Goal: Task Accomplishment & Management: Complete application form

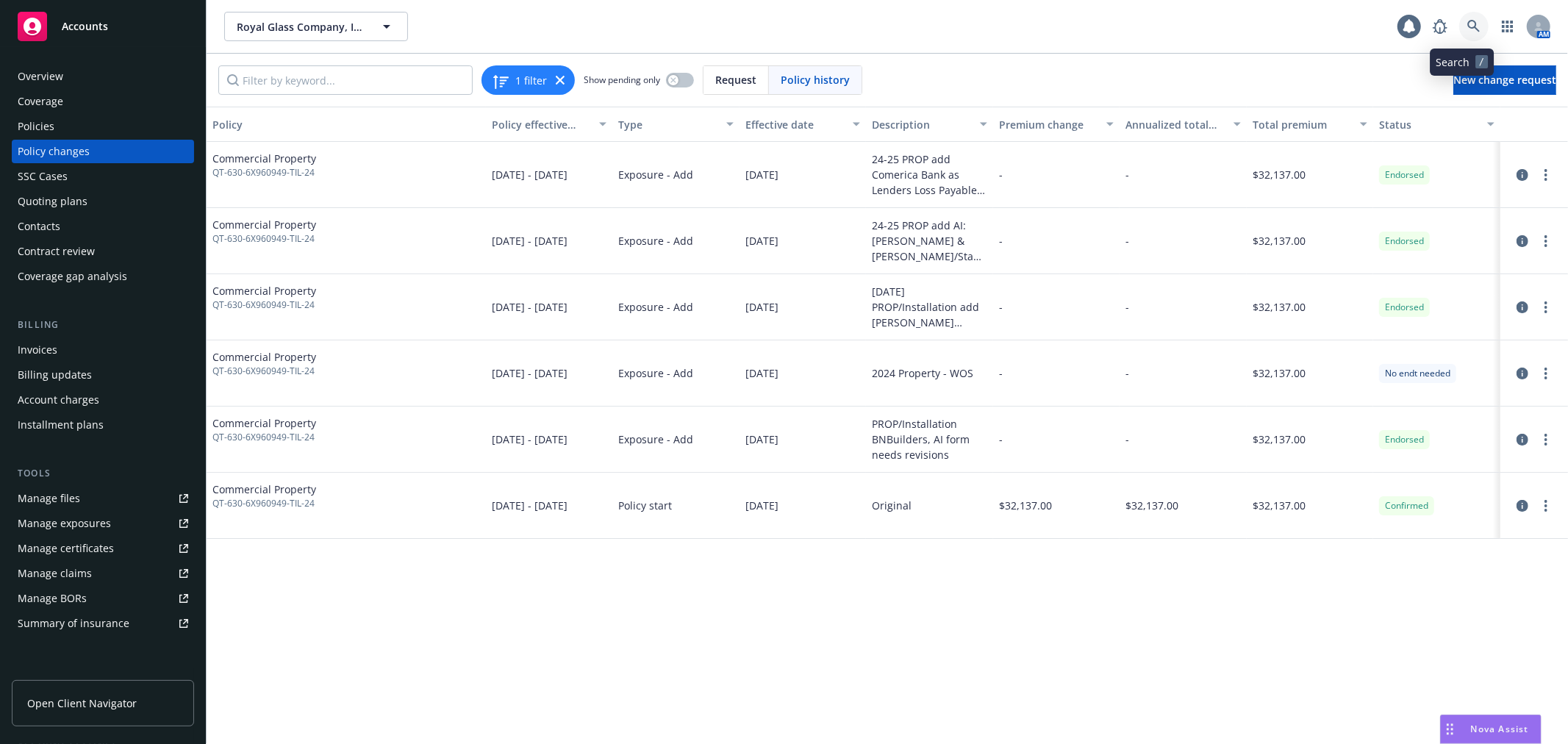
click at [1465, 18] on link at bounding box center [1473, 26] width 30 height 30
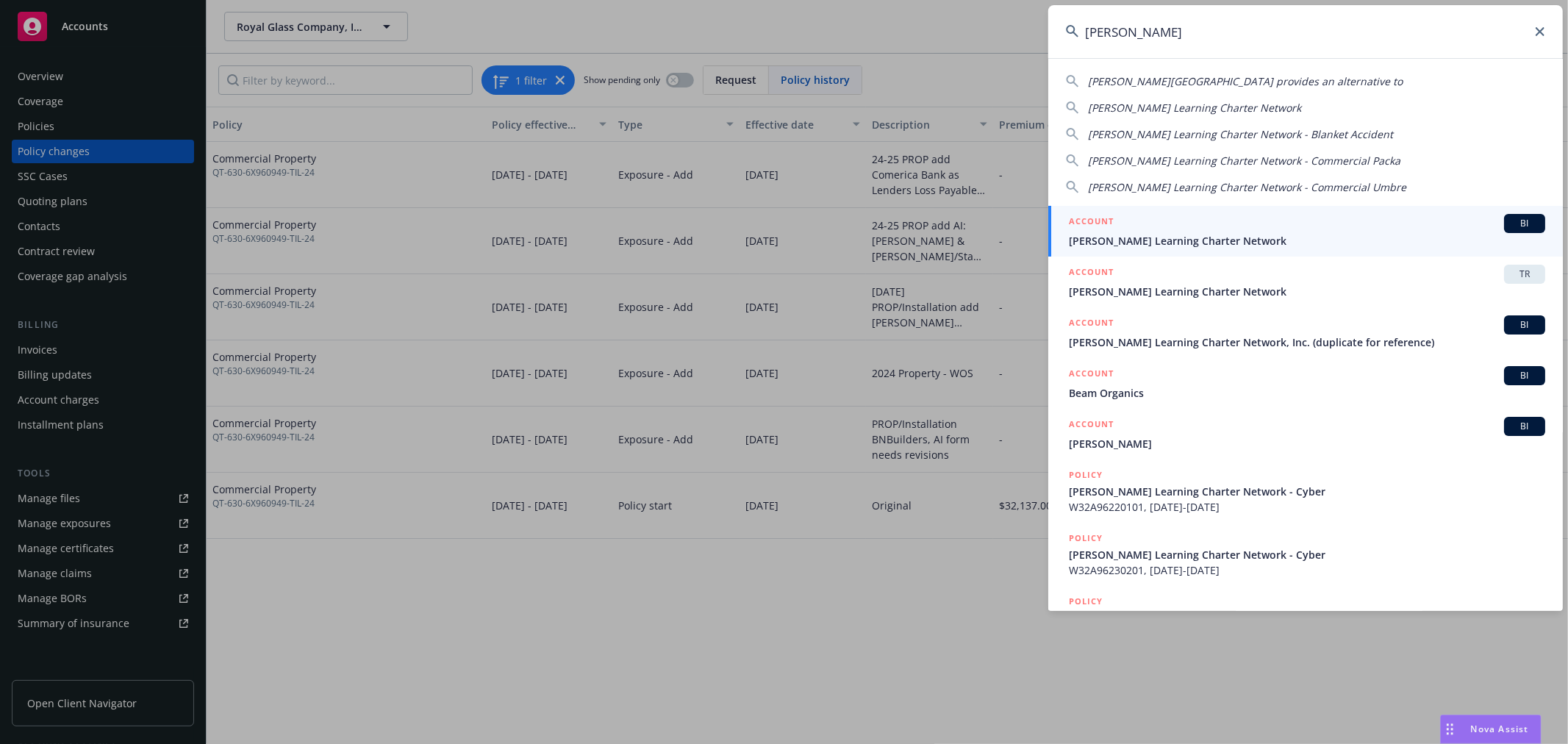
type input "[PERSON_NAME]"
click at [1200, 233] on span "[PERSON_NAME] Learning Charter Network" at bounding box center [1307, 240] width 476 height 15
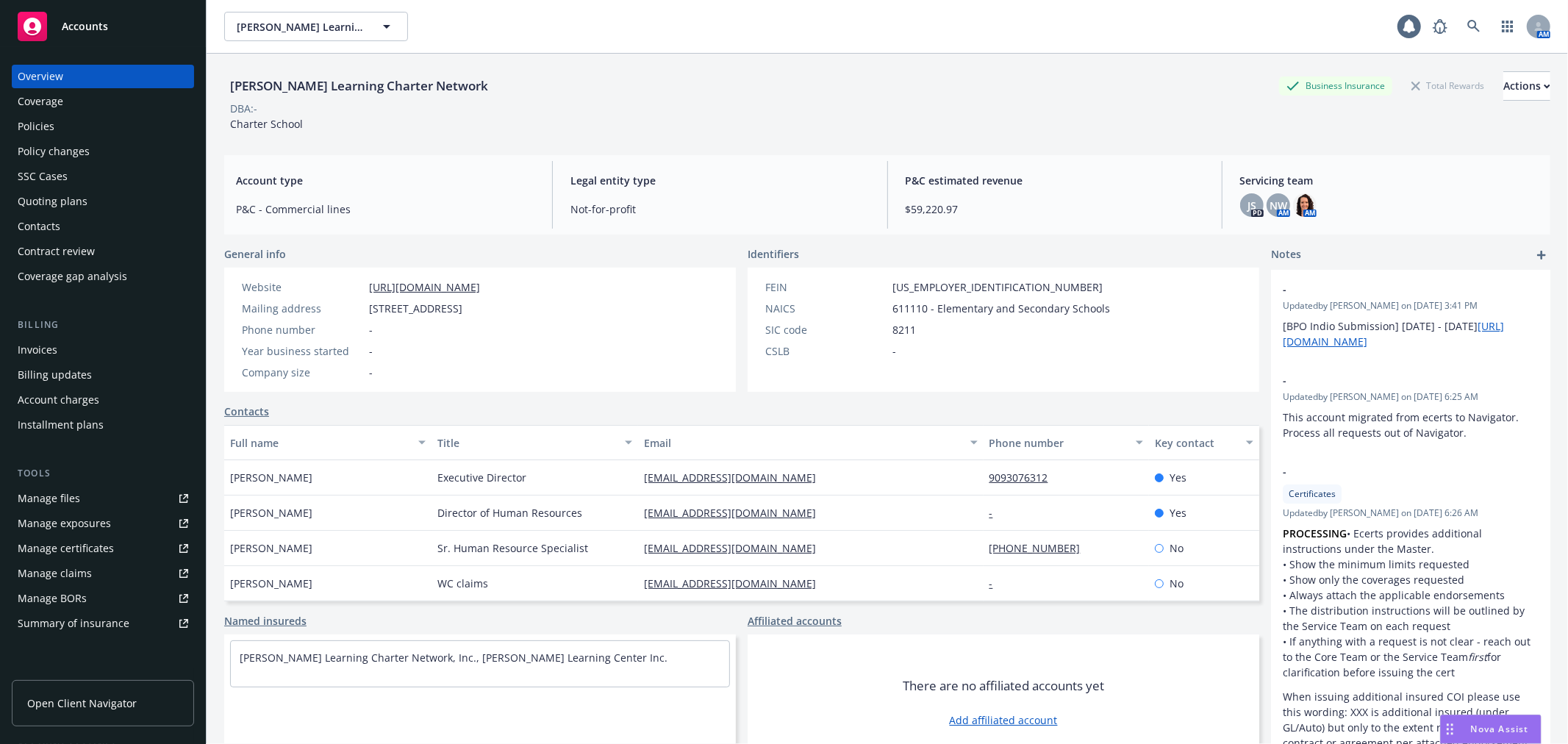
click at [97, 547] on div "Manage certificates" at bounding box center [66, 548] width 96 height 23
click at [1459, 27] on link at bounding box center [1473, 26] width 30 height 30
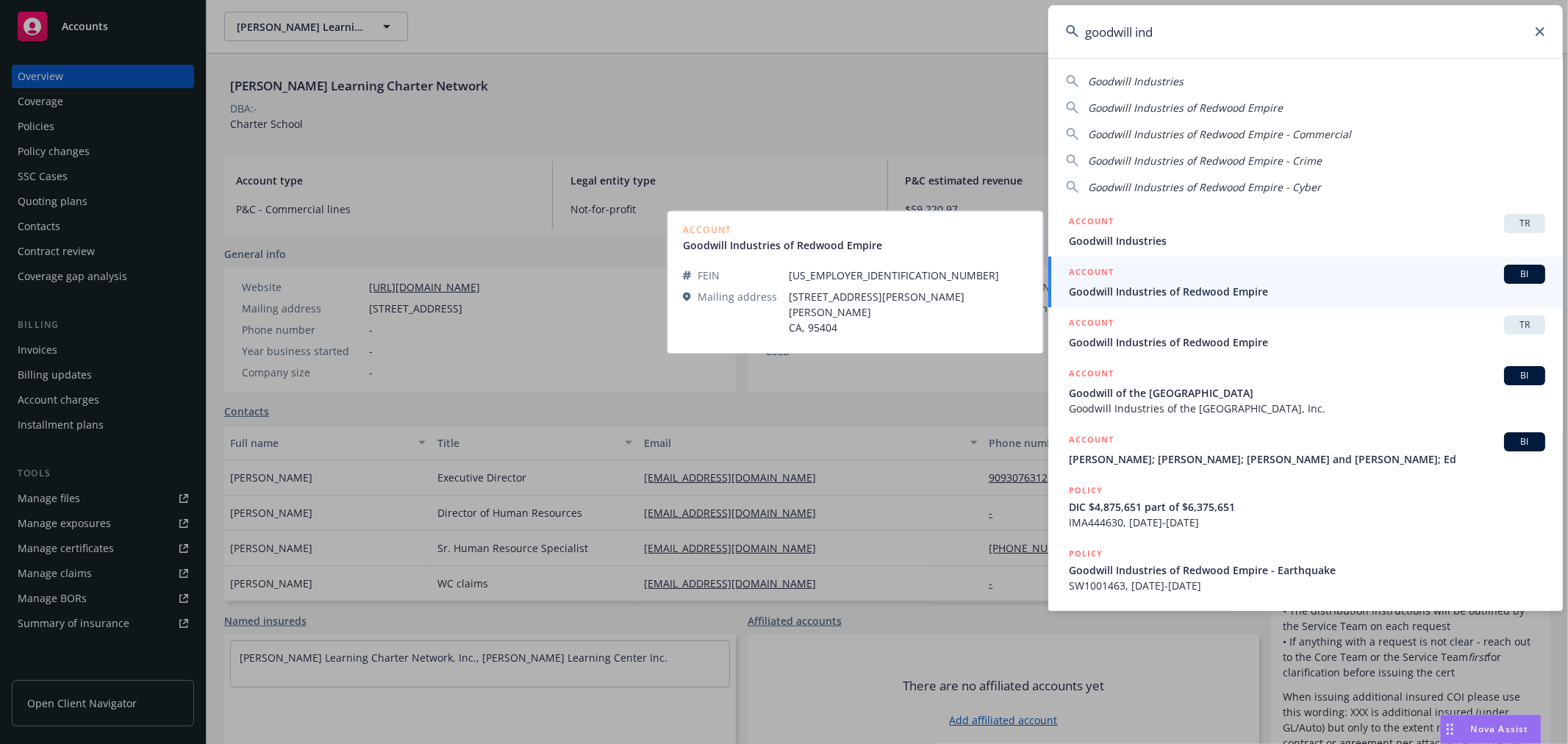
type input "goodwill ind"
click at [1266, 280] on div "ACCOUNT BI" at bounding box center [1307, 273] width 476 height 19
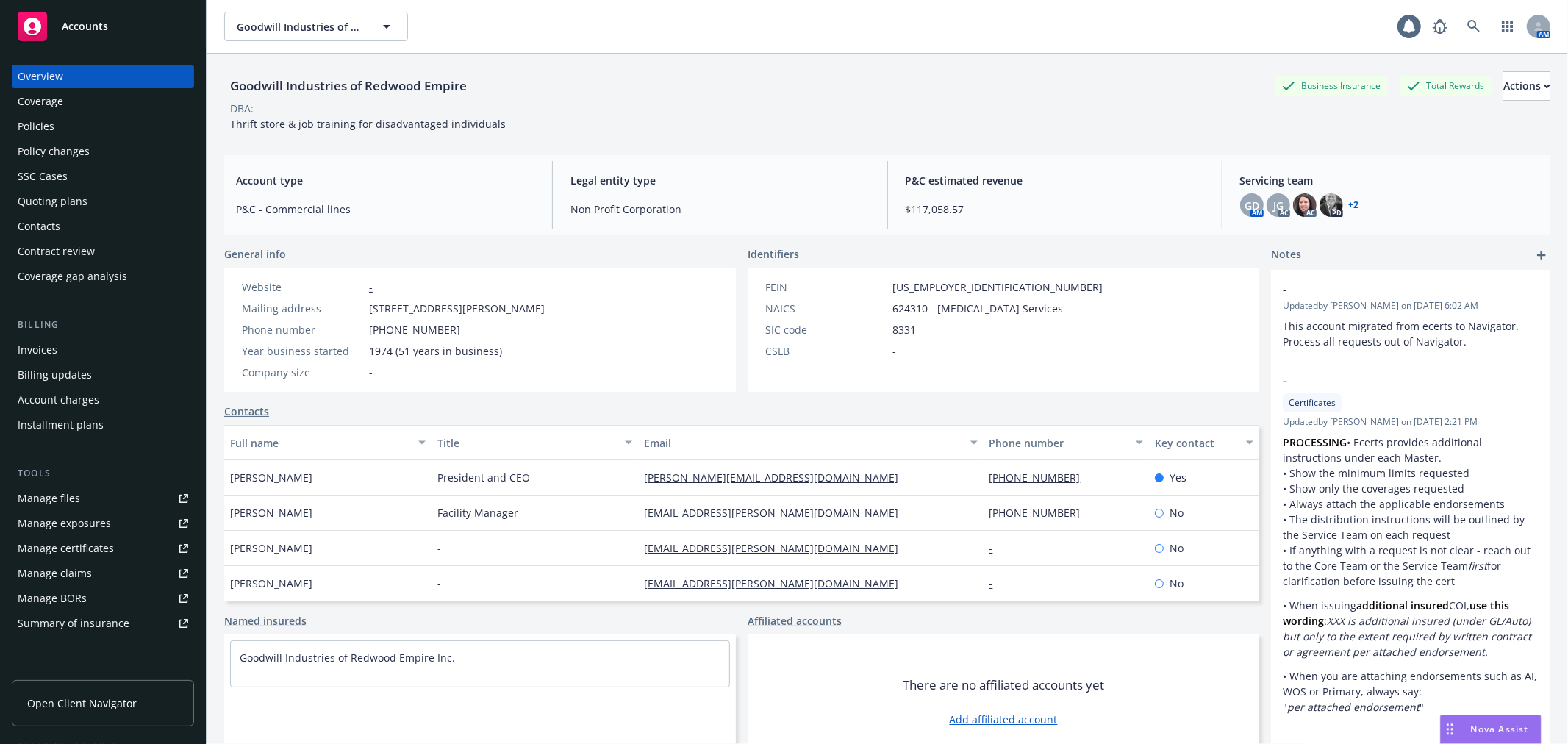
click at [123, 547] on link "Manage certificates" at bounding box center [103, 548] width 182 height 23
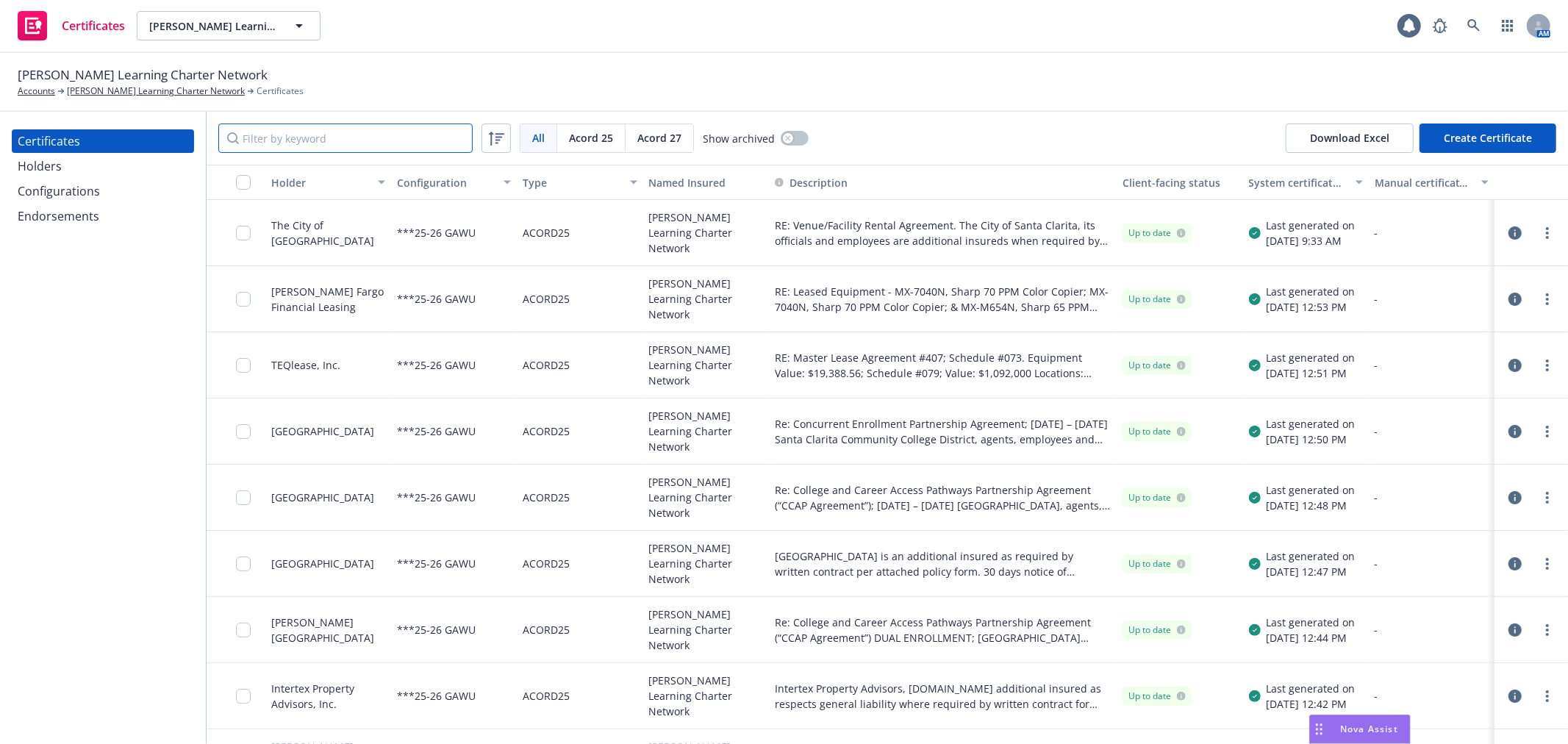
click at [281, 145] on input "Filter by keyword" at bounding box center [345, 138] width 254 height 30
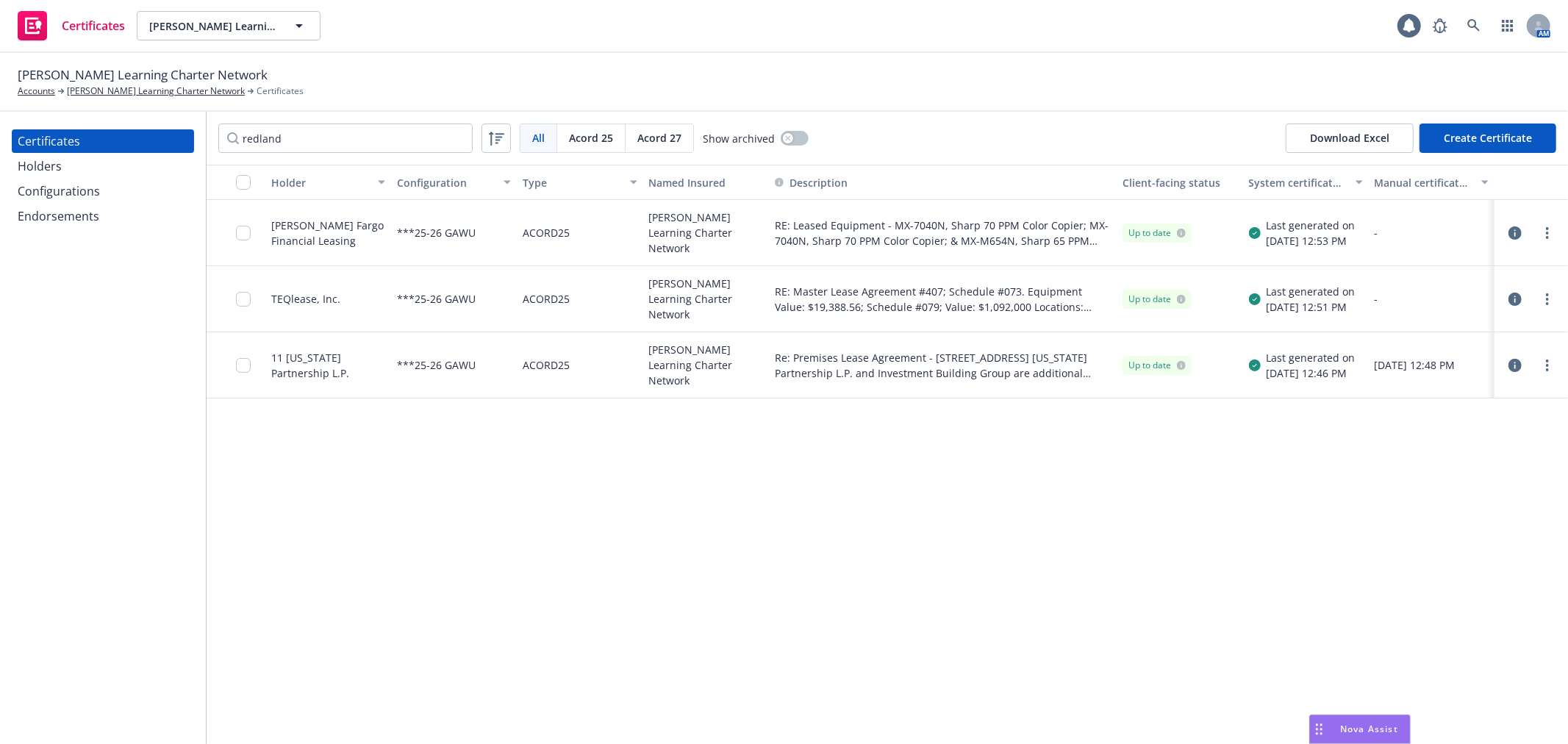
click at [648, 142] on span "Acord 27" at bounding box center [659, 137] width 44 height 15
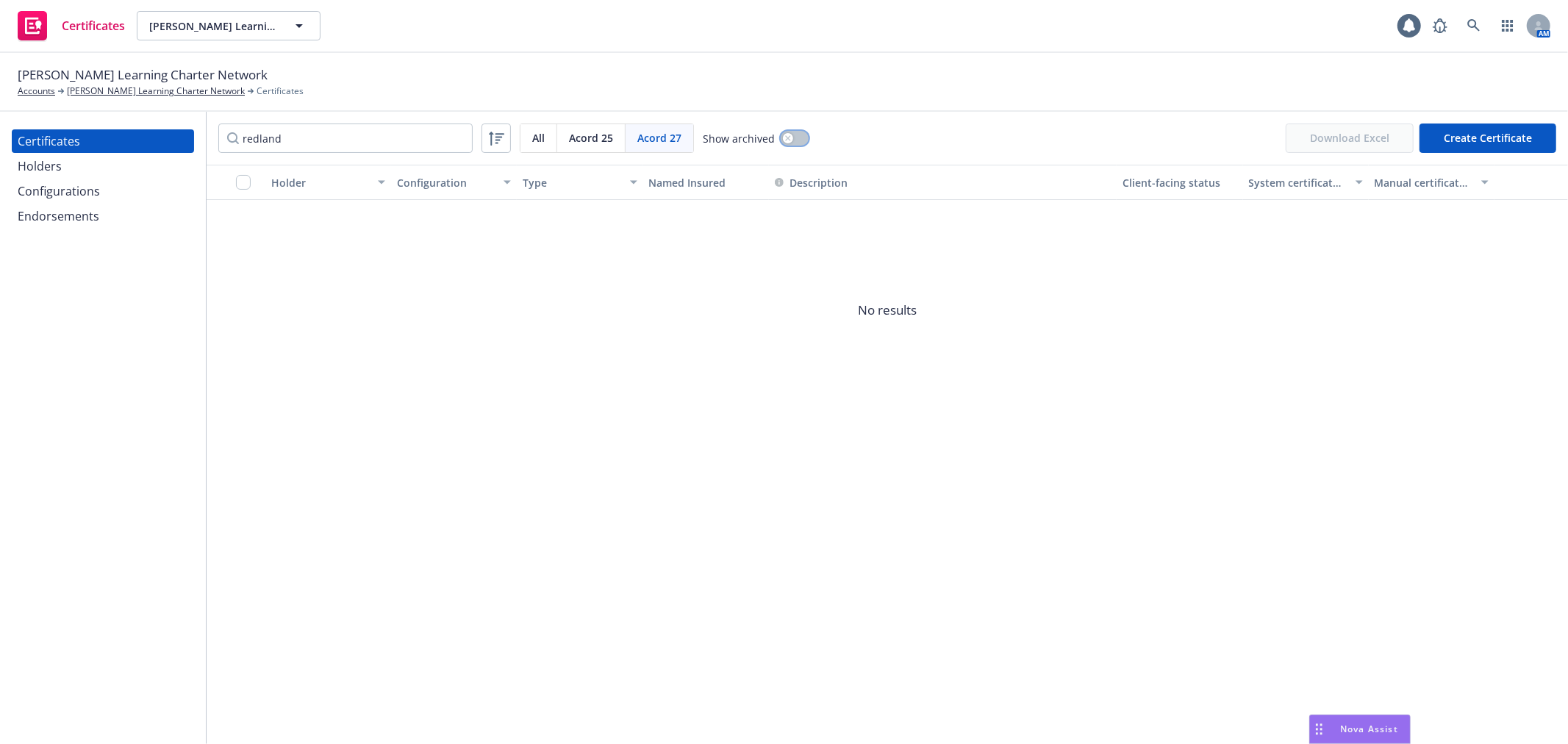
click at [795, 137] on button "button" at bounding box center [794, 138] width 28 height 14
click at [385, 142] on input "redland" at bounding box center [345, 138] width 254 height 30
type input "redlands"
click at [120, 163] on div "Holders" at bounding box center [103, 166] width 170 height 23
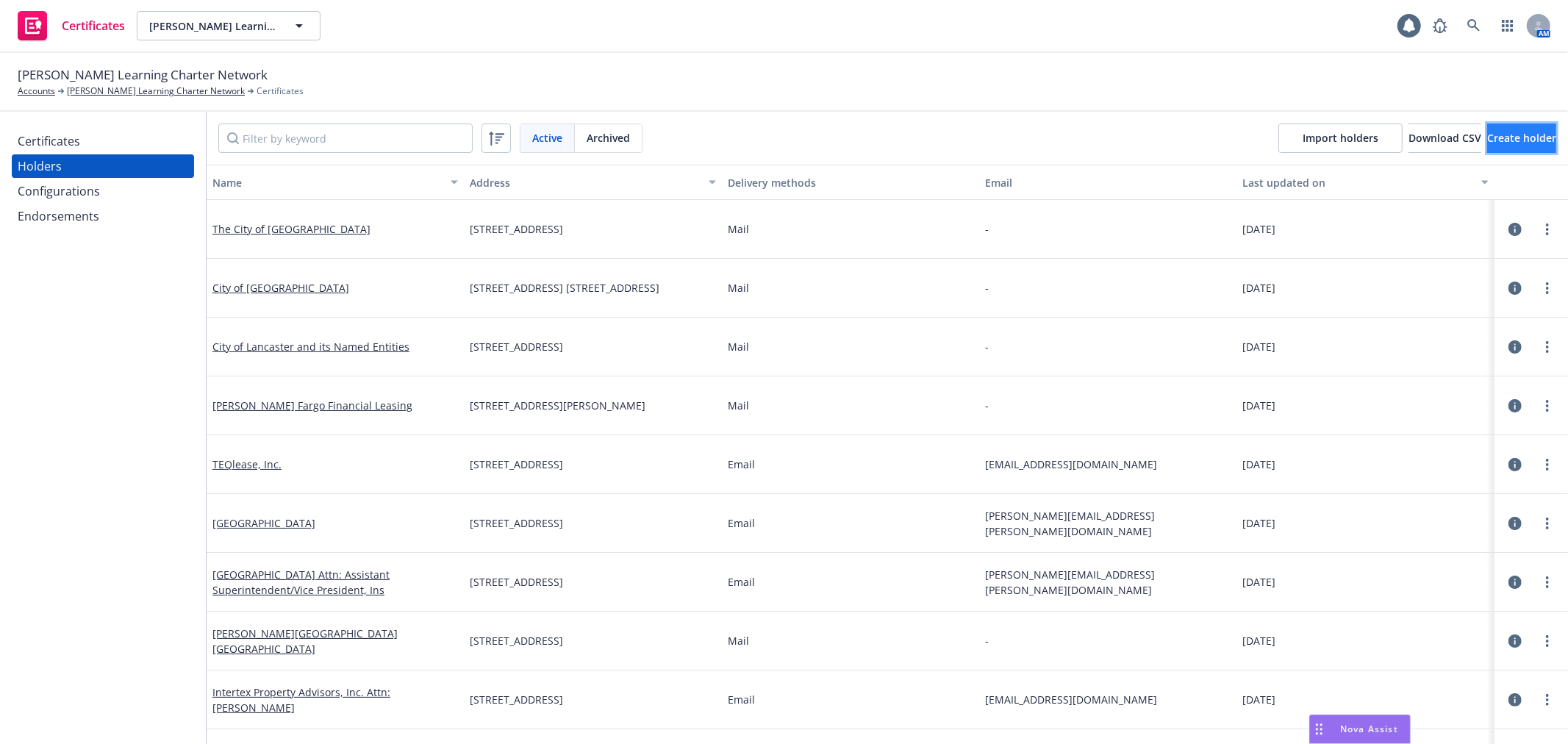
click at [1488, 144] on span "Create holder" at bounding box center [1521, 137] width 69 height 14
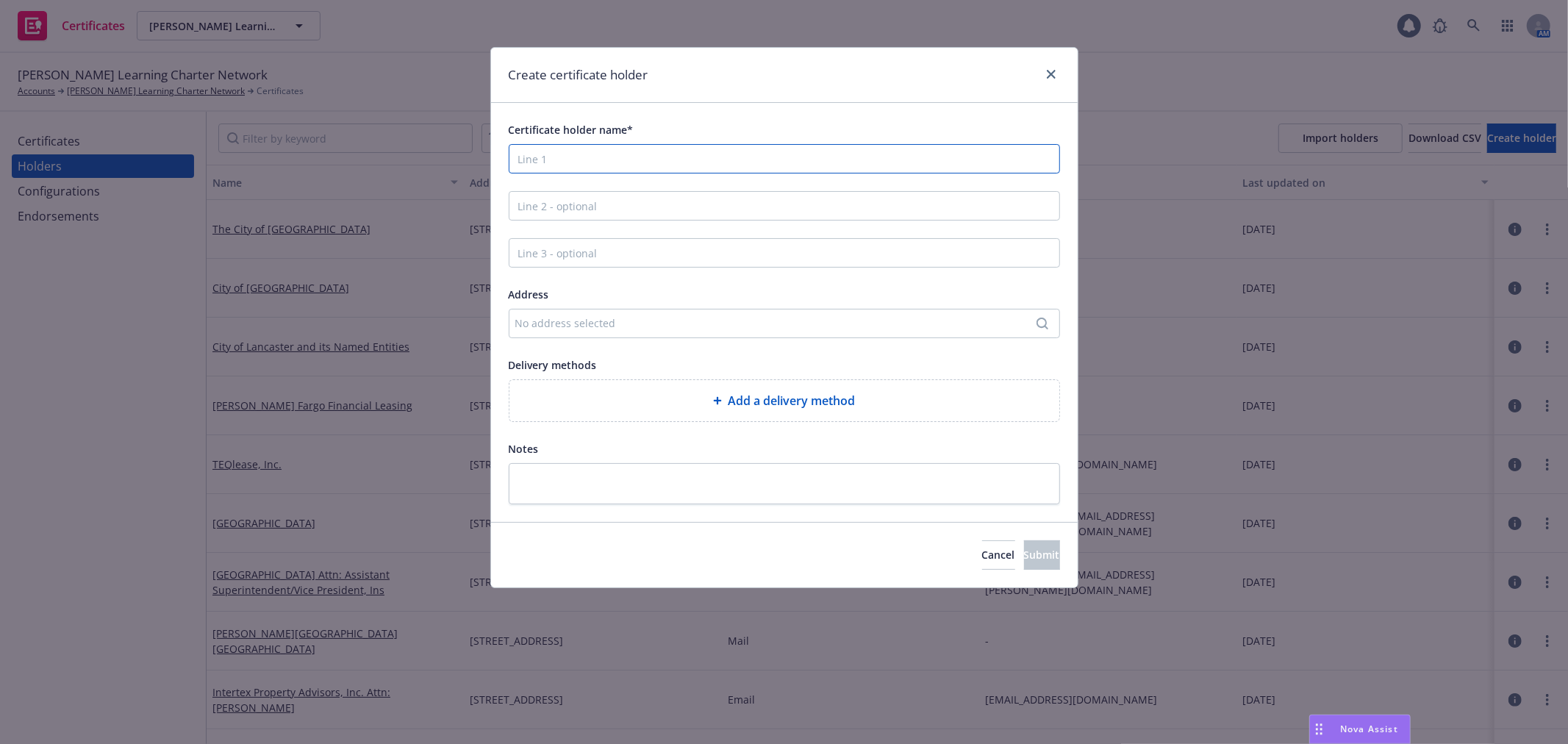
click at [643, 156] on input "Certificate holder name*" at bounding box center [784, 159] width 551 height 30
paste input "City of Redlands - Redlands Bowl"
type input "City of Redlands - Redlands Bowl"
click at [646, 317] on div "No address selected" at bounding box center [776, 323] width 523 height 15
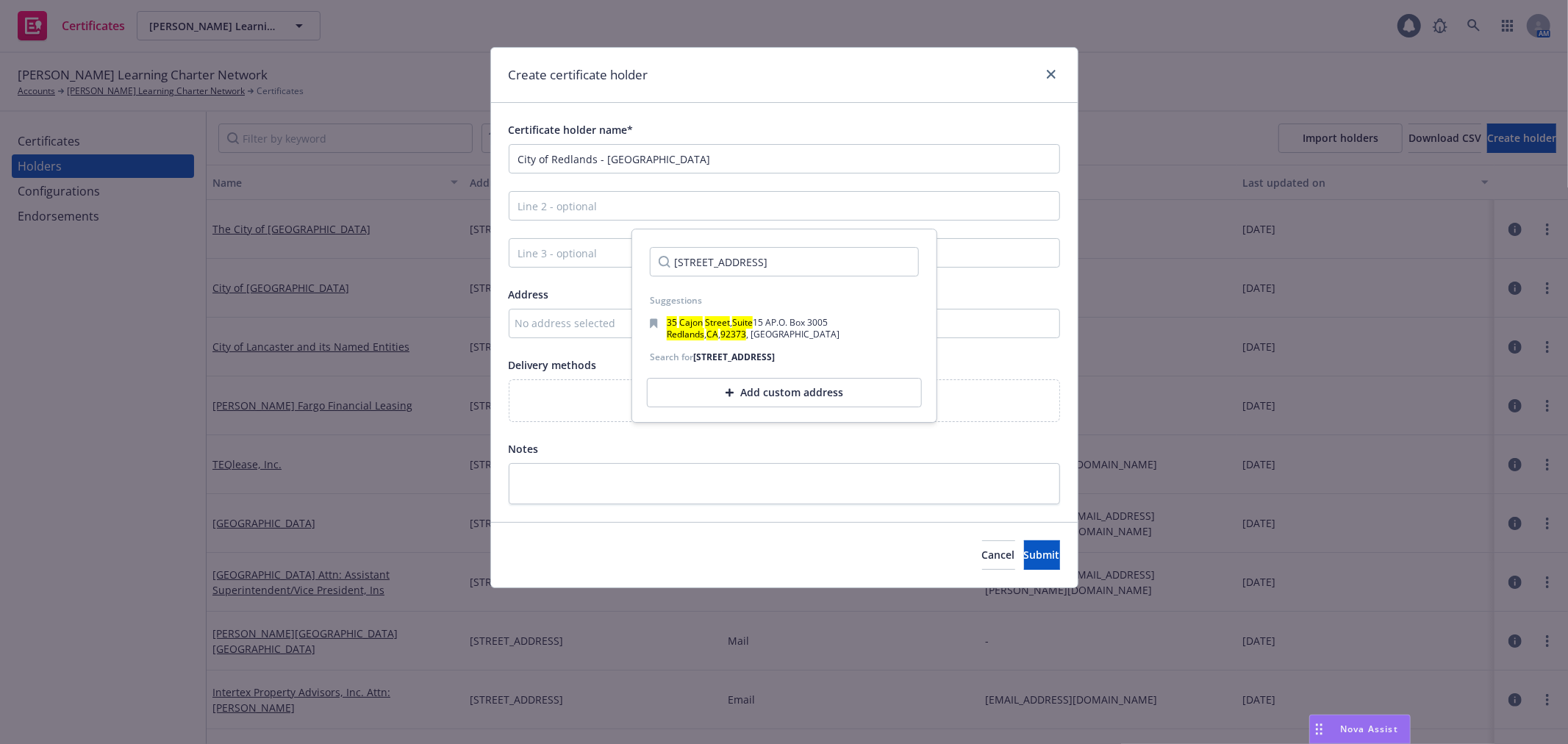
scroll to position [0, 3]
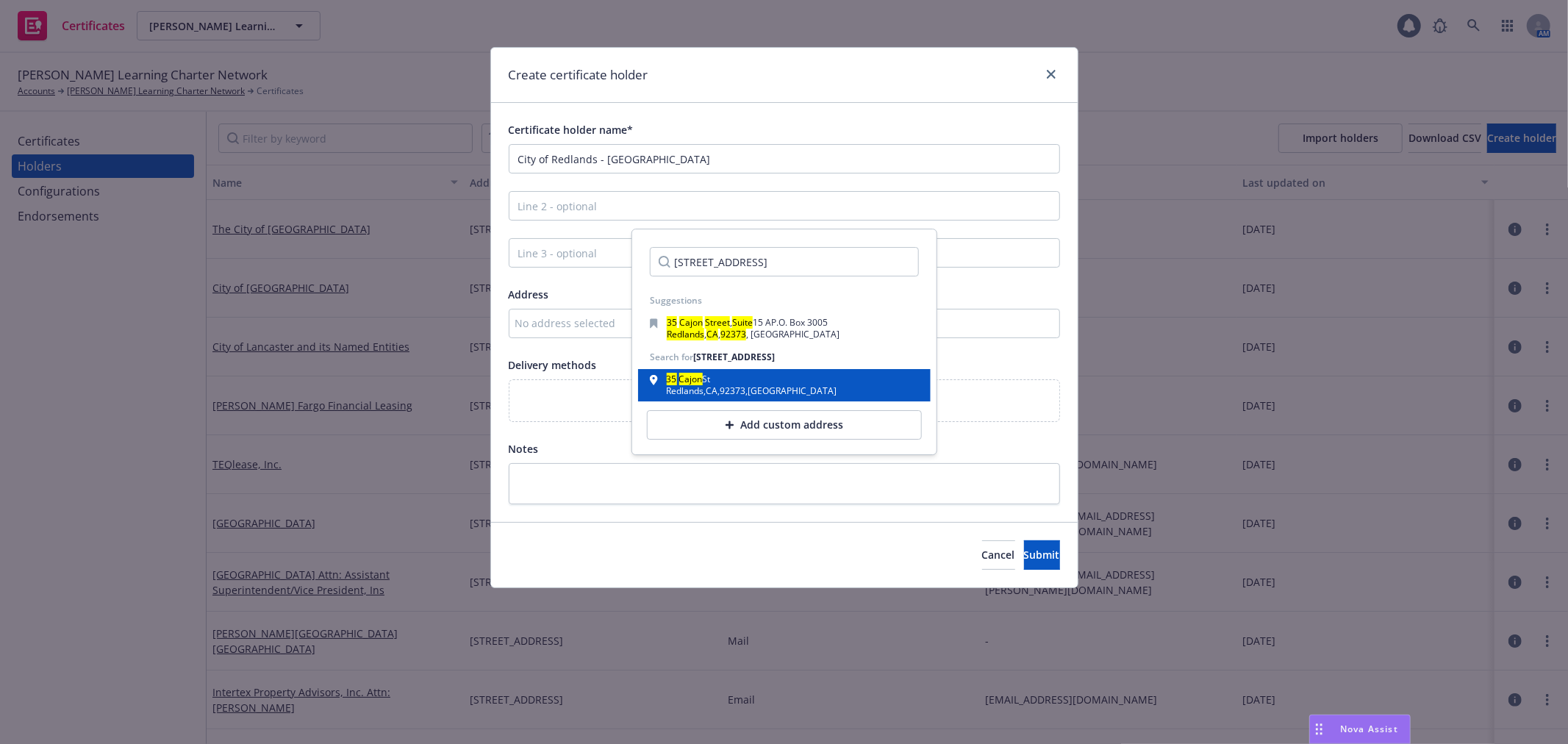
type input "35 Cajon Street Suite 15A Redlands CA 92373"
click at [700, 377] on mark "Cajon" at bounding box center [691, 379] width 23 height 13
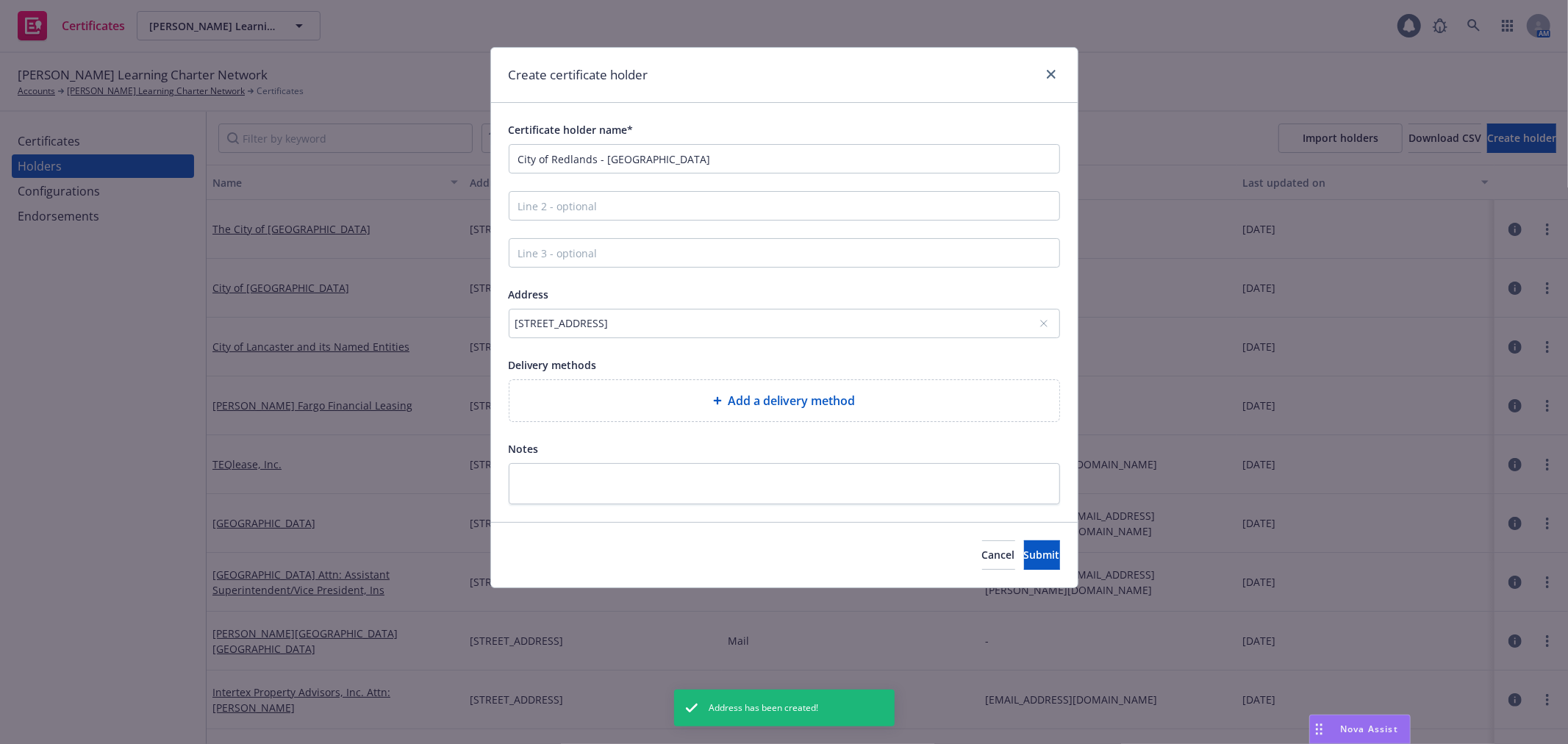
click at [749, 391] on div "Add a delivery method" at bounding box center [784, 400] width 550 height 41
select select "EMAIL"
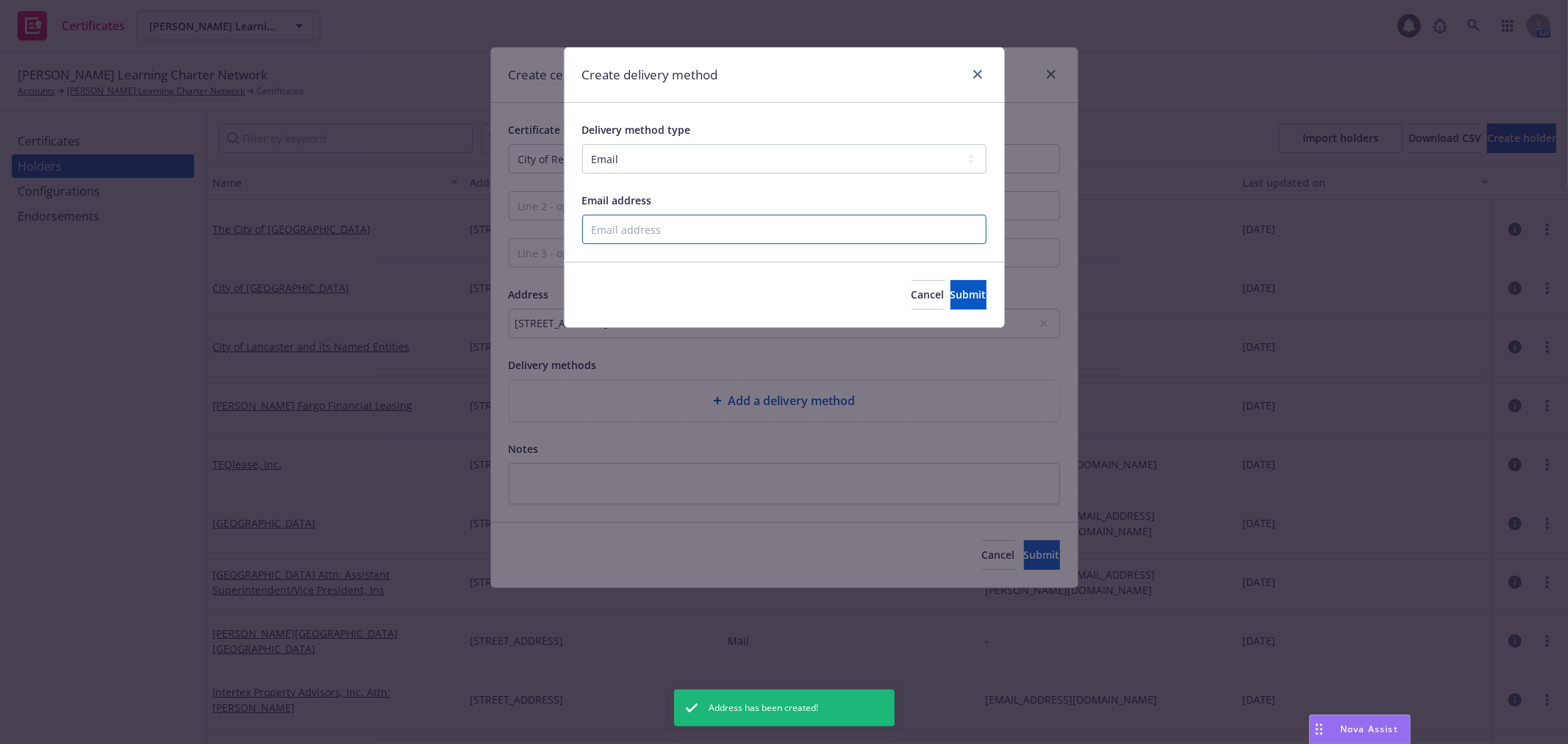
click at [721, 229] on input "Email address" at bounding box center [784, 229] width 404 height 30
type input "natalya.warner@newfront.com"
click at [950, 292] on button "Submit" at bounding box center [968, 295] width 36 height 30
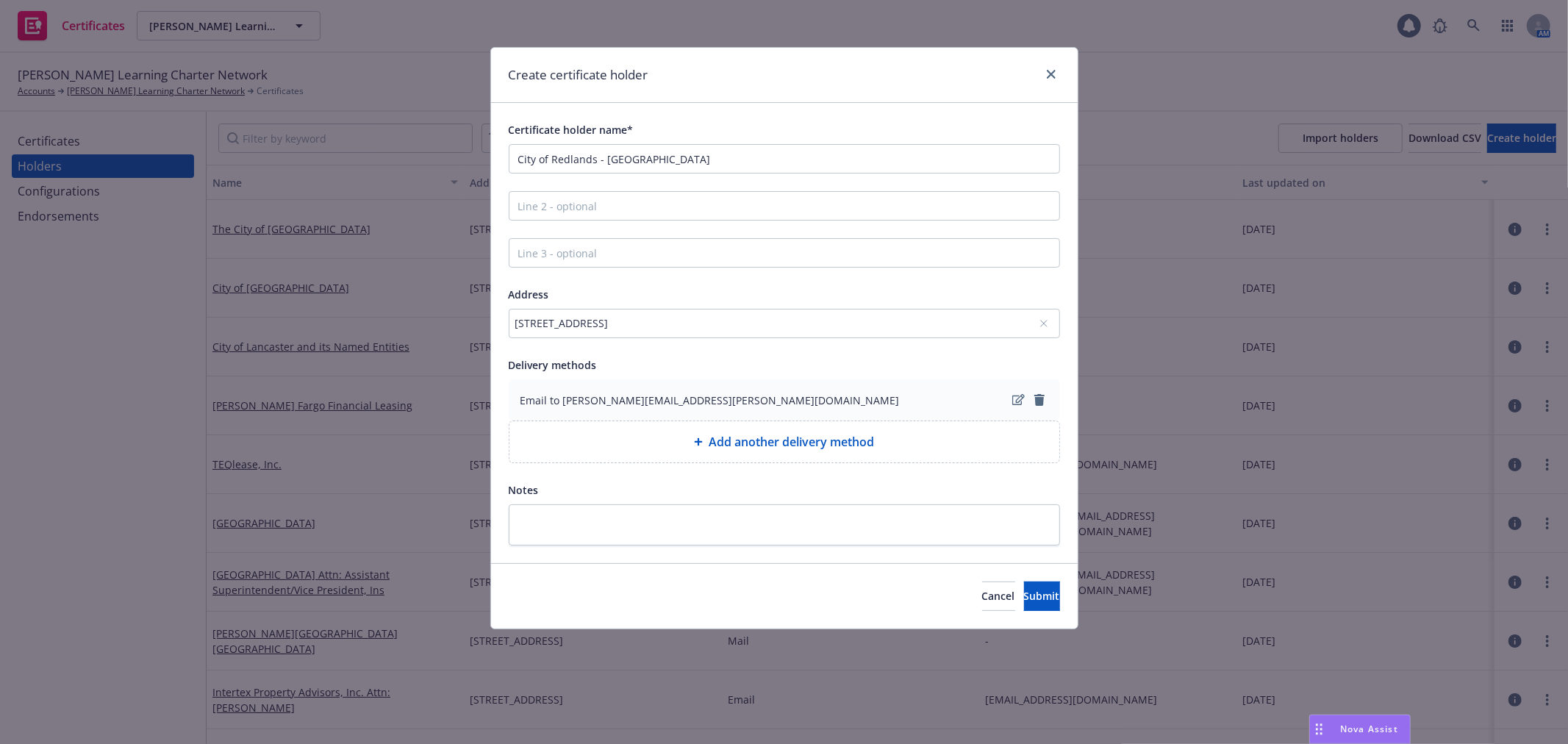
click at [729, 317] on div "35 Cajon St, Redlands, CA, 92373, USA" at bounding box center [776, 323] width 523 height 15
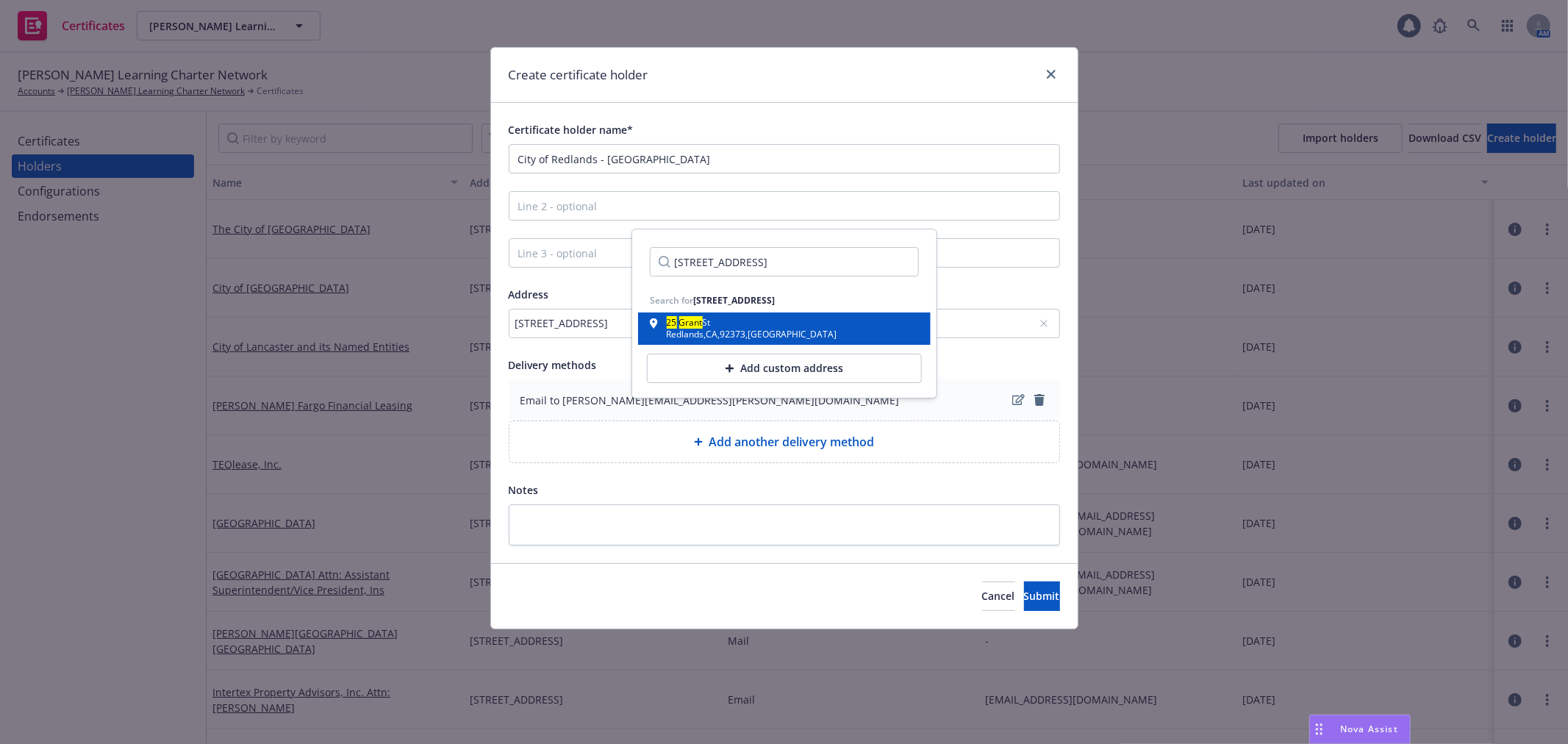
type input "25 Grant St, Redlands, CA 92373"
click at [709, 322] on span "St" at bounding box center [706, 322] width 8 height 13
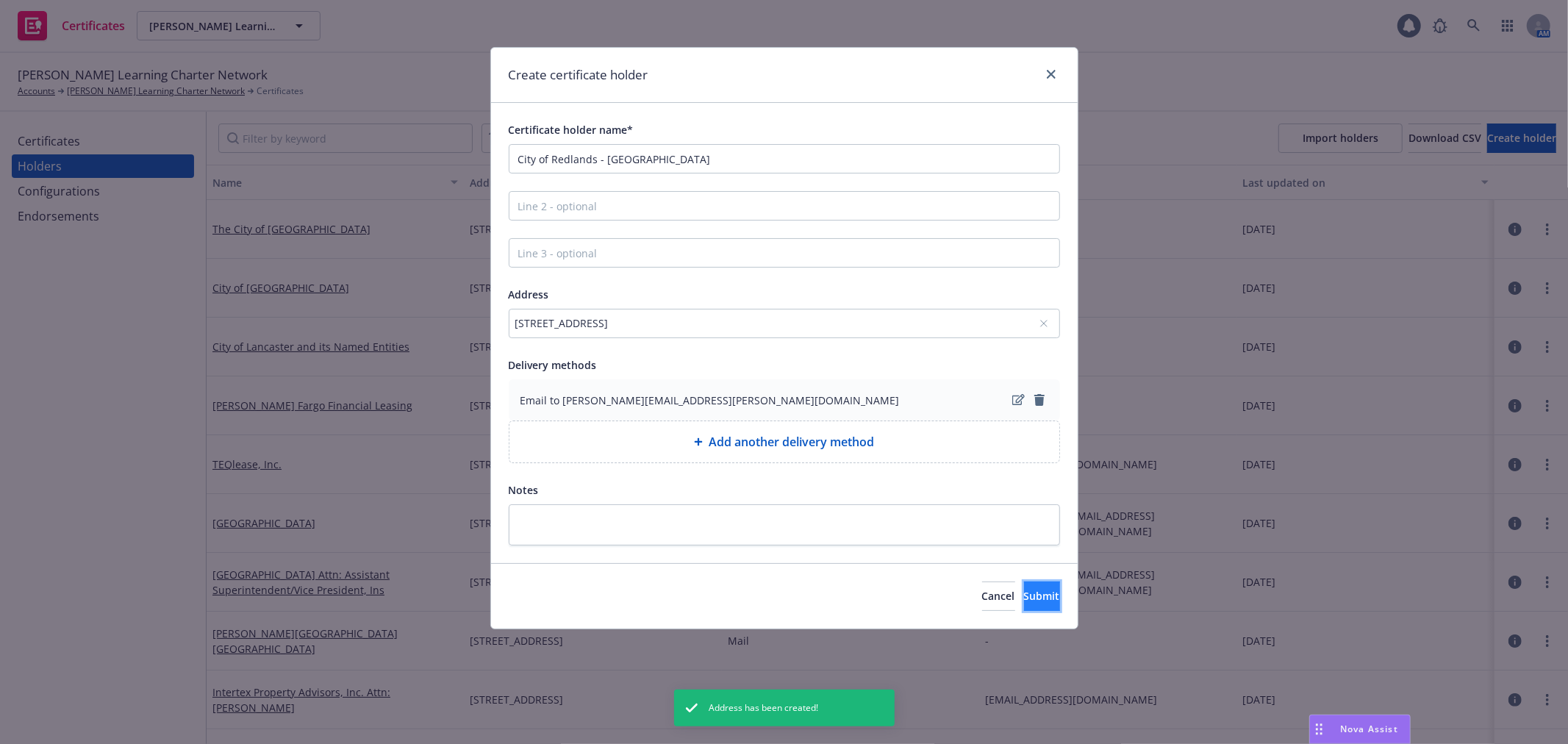
click at [1023, 611] on button "Submit" at bounding box center [1041, 596] width 36 height 30
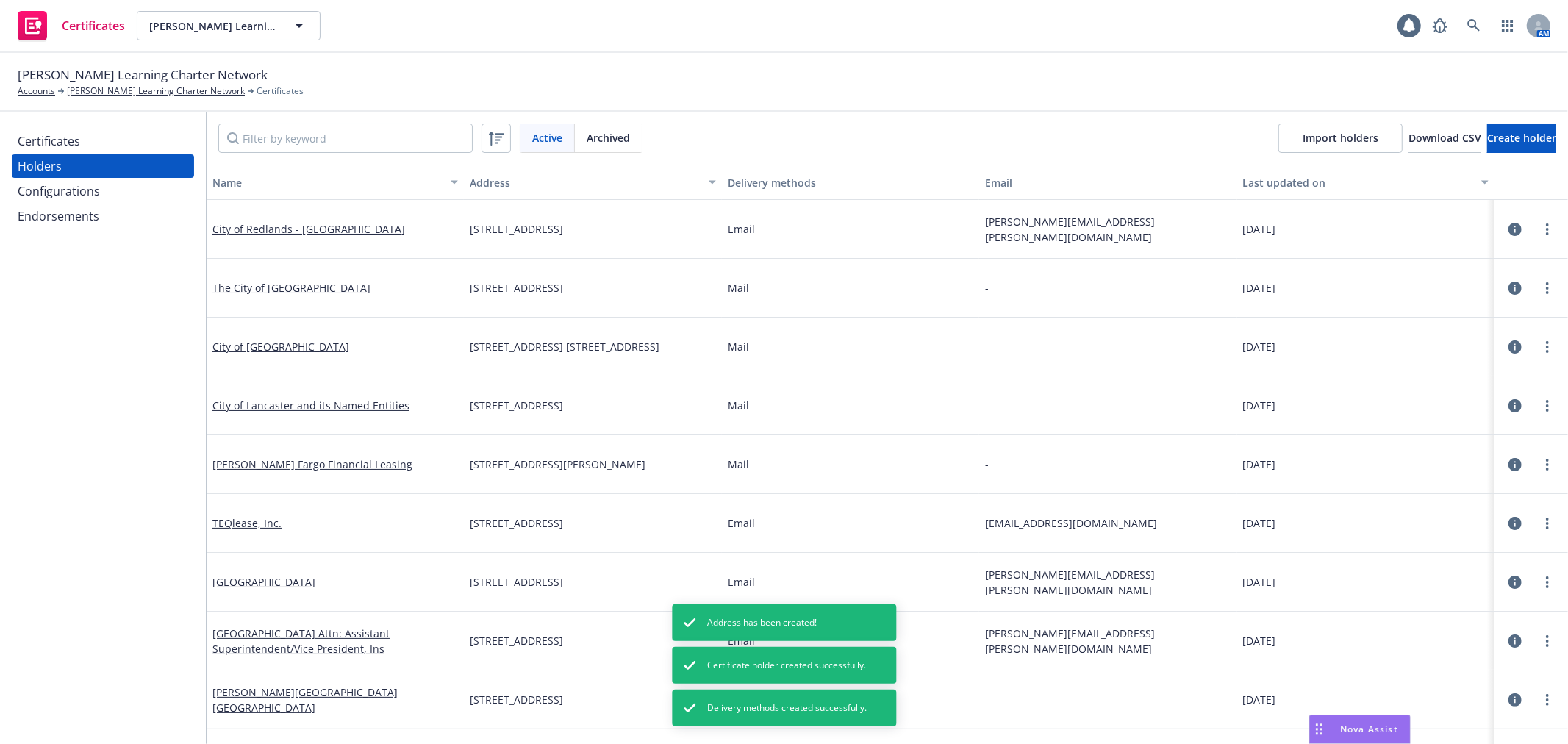
click at [125, 149] on div "Certificates" at bounding box center [103, 141] width 170 height 23
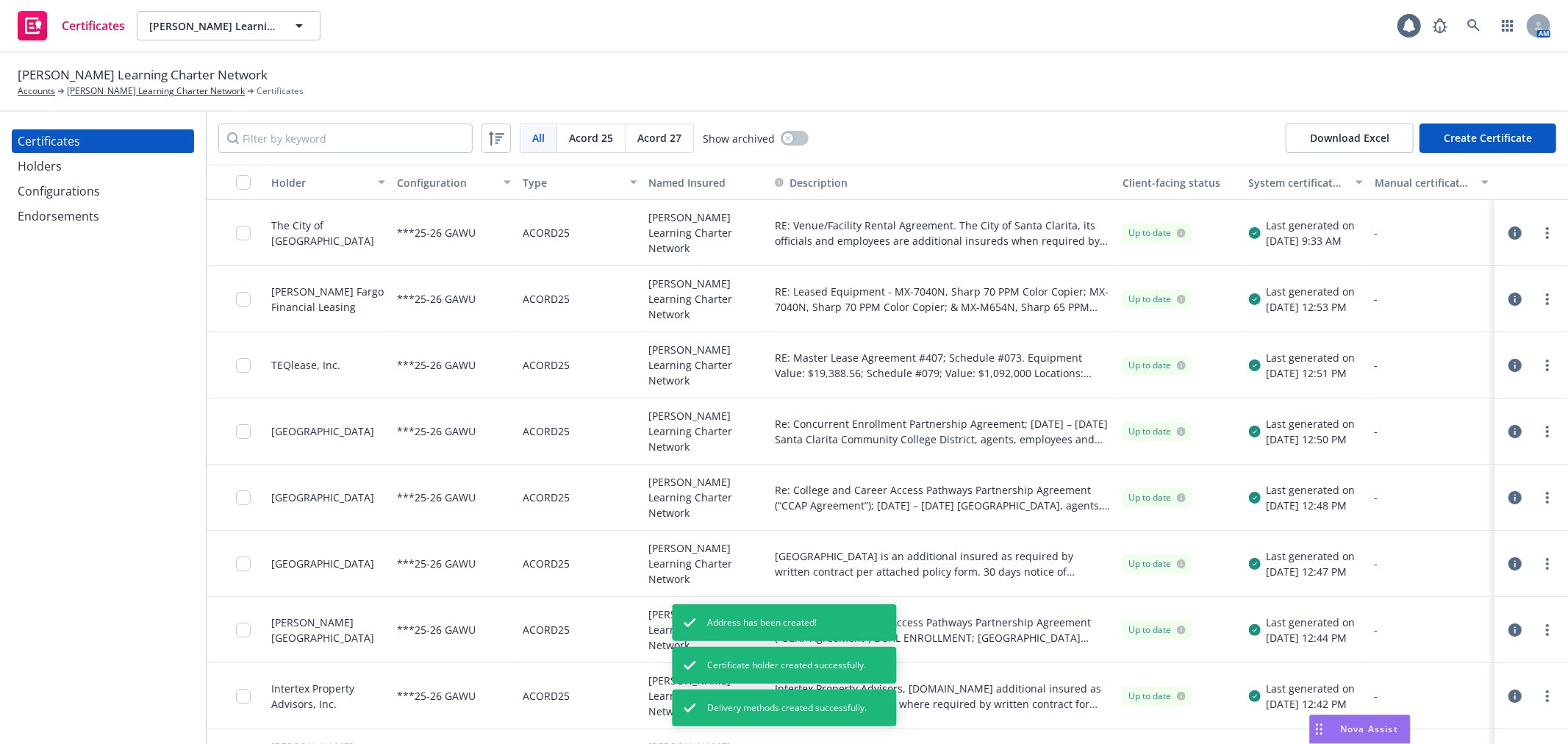
click at [1455, 141] on button "Create Certificate" at bounding box center [1488, 138] width 137 height 30
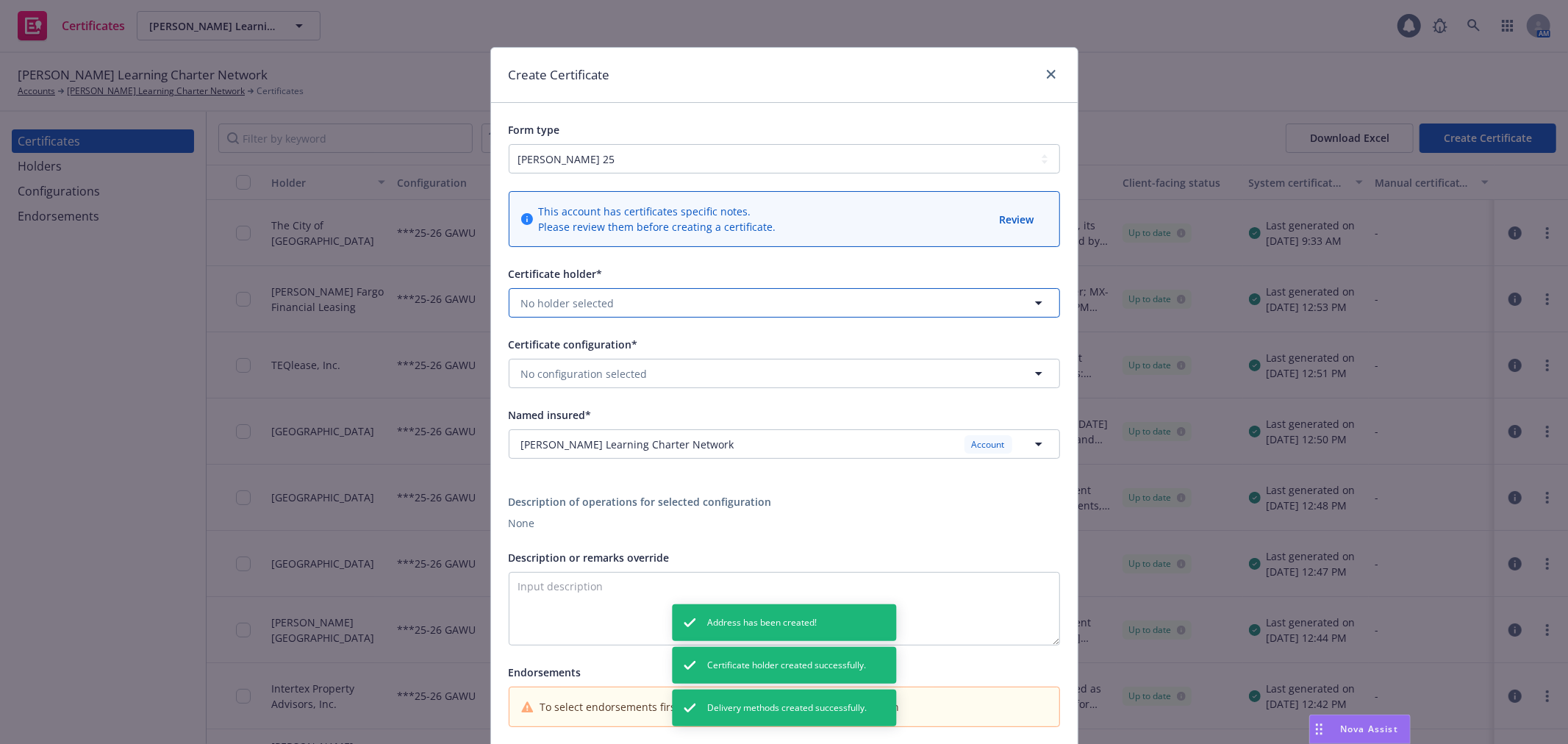
click at [628, 290] on button "No holder selected" at bounding box center [784, 303] width 551 height 30
type input "redla"
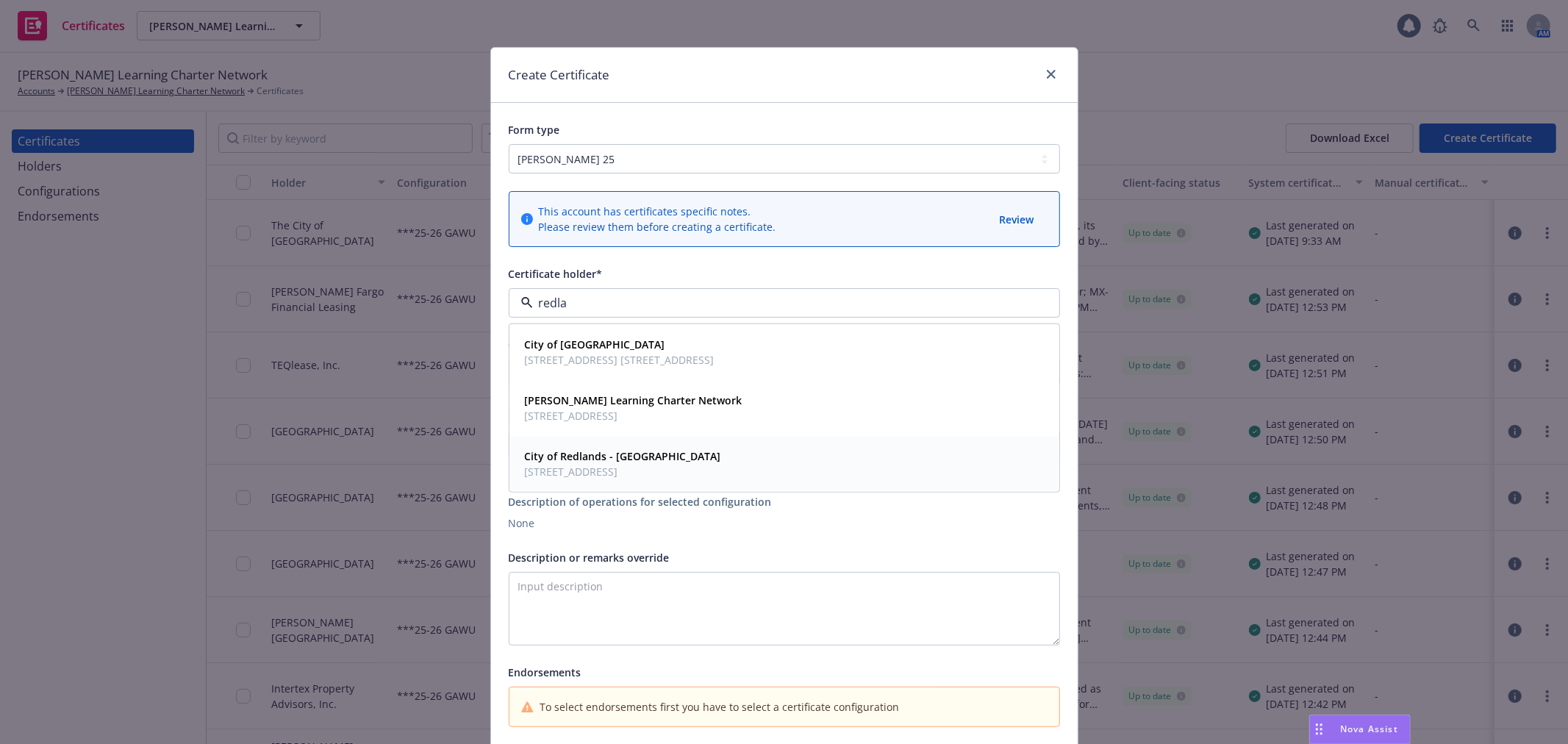
click at [648, 461] on strong "City of Redlands - Redlands Bowl" at bounding box center [623, 455] width 197 height 14
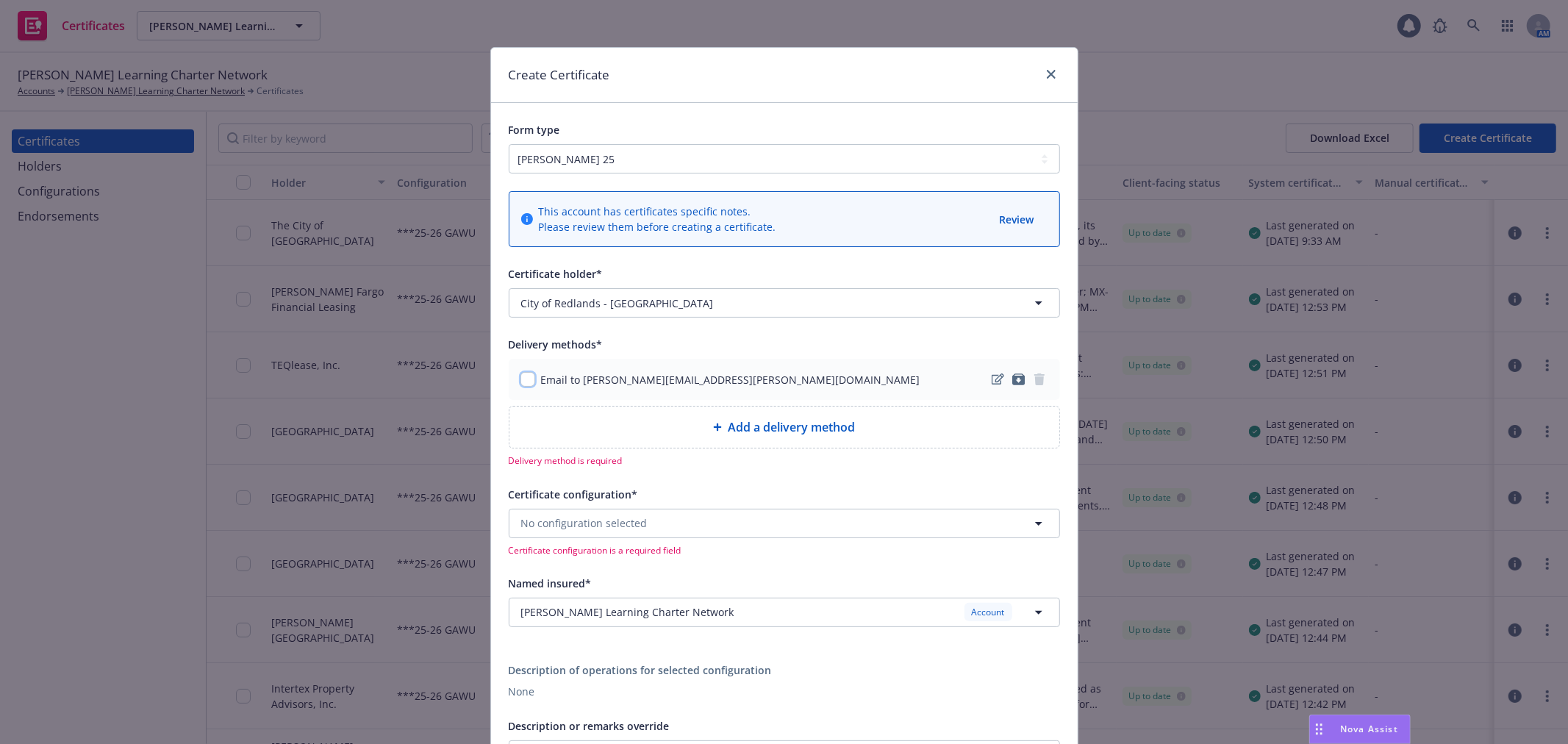
click at [520, 377] on input "checkbox" at bounding box center [527, 379] width 14 height 14
checkbox input "true"
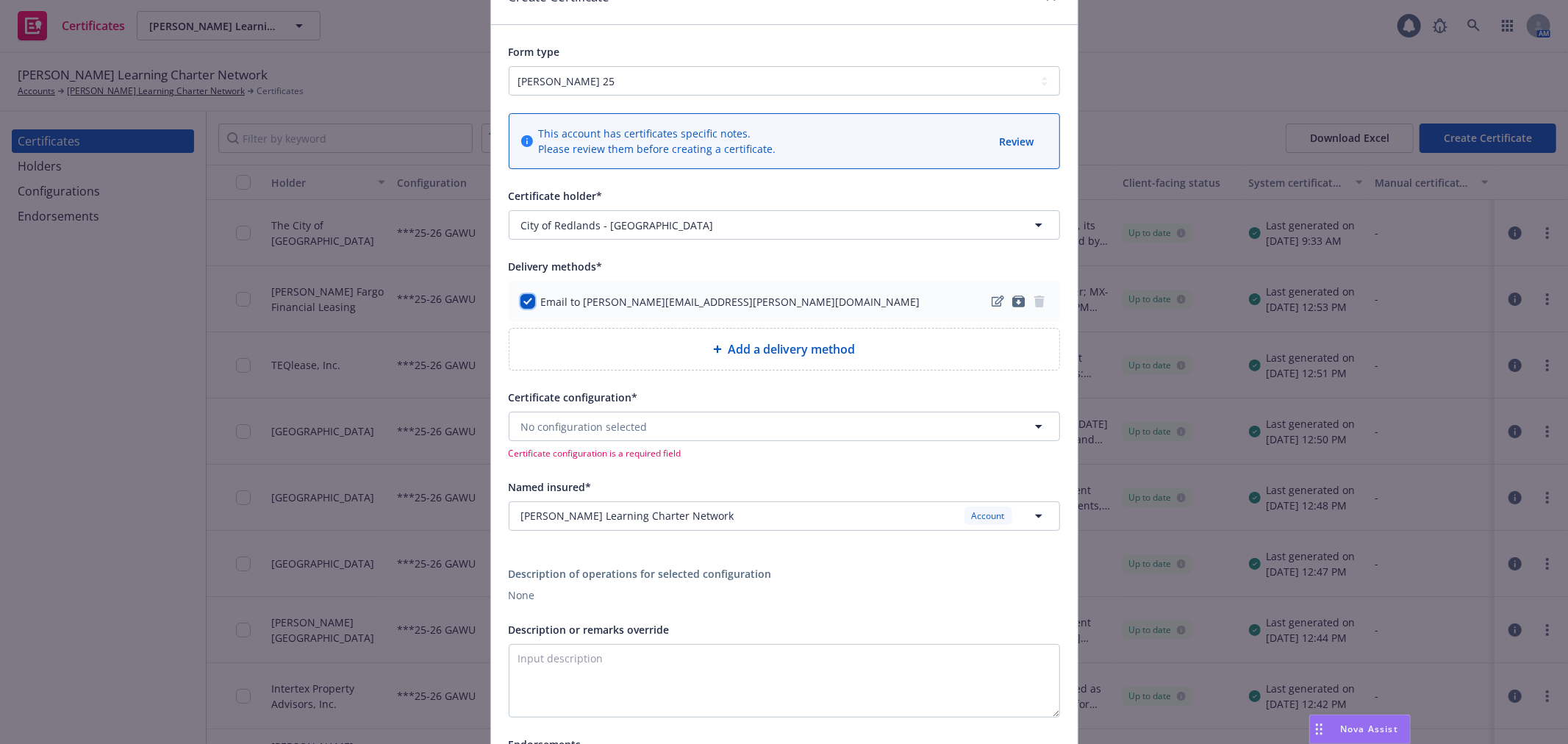
scroll to position [81, 0]
click at [618, 427] on span "No configuration selected" at bounding box center [584, 423] width 126 height 15
click at [593, 511] on strong "***25-26 GAWU" at bounding box center [564, 510] width 78 height 14
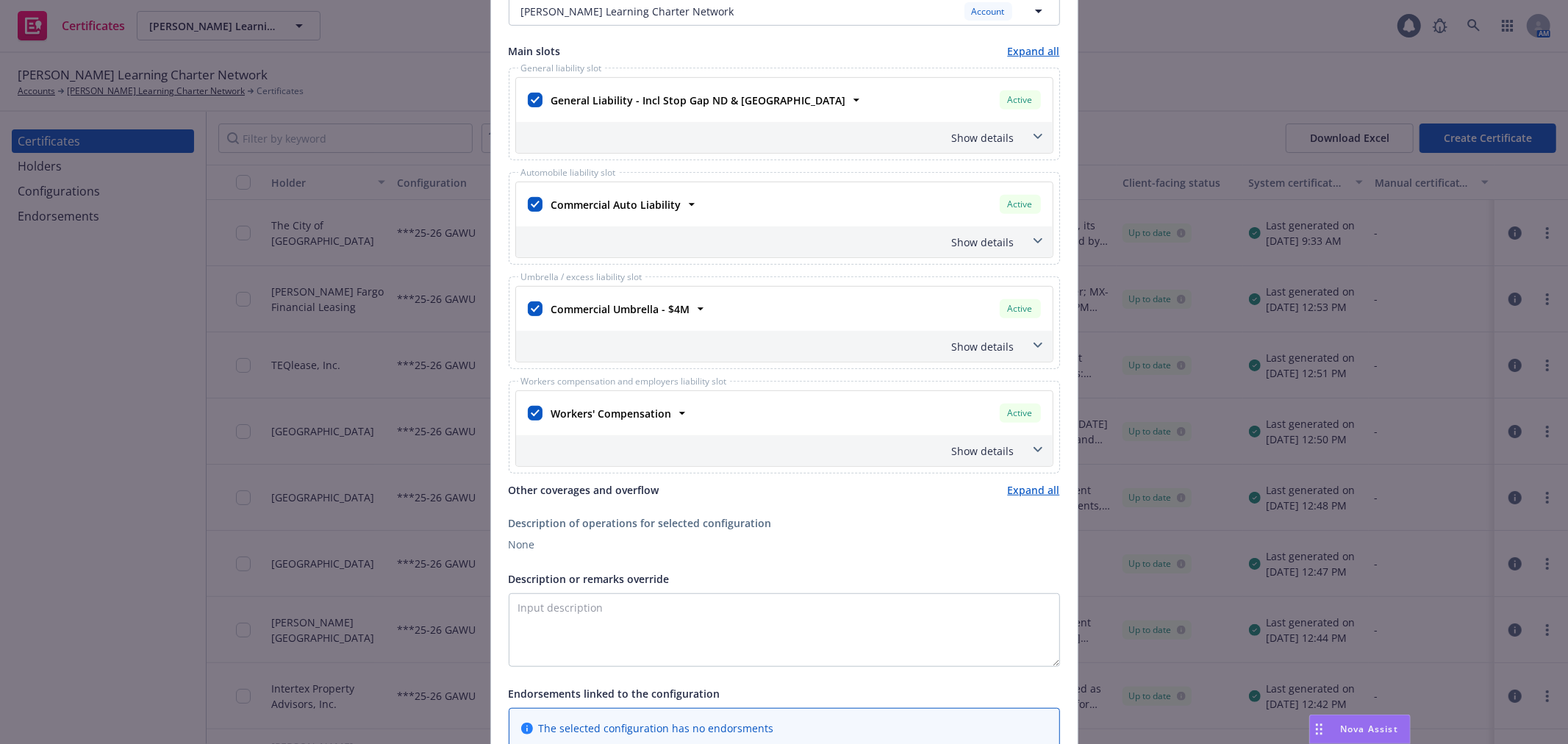
scroll to position [571, 0]
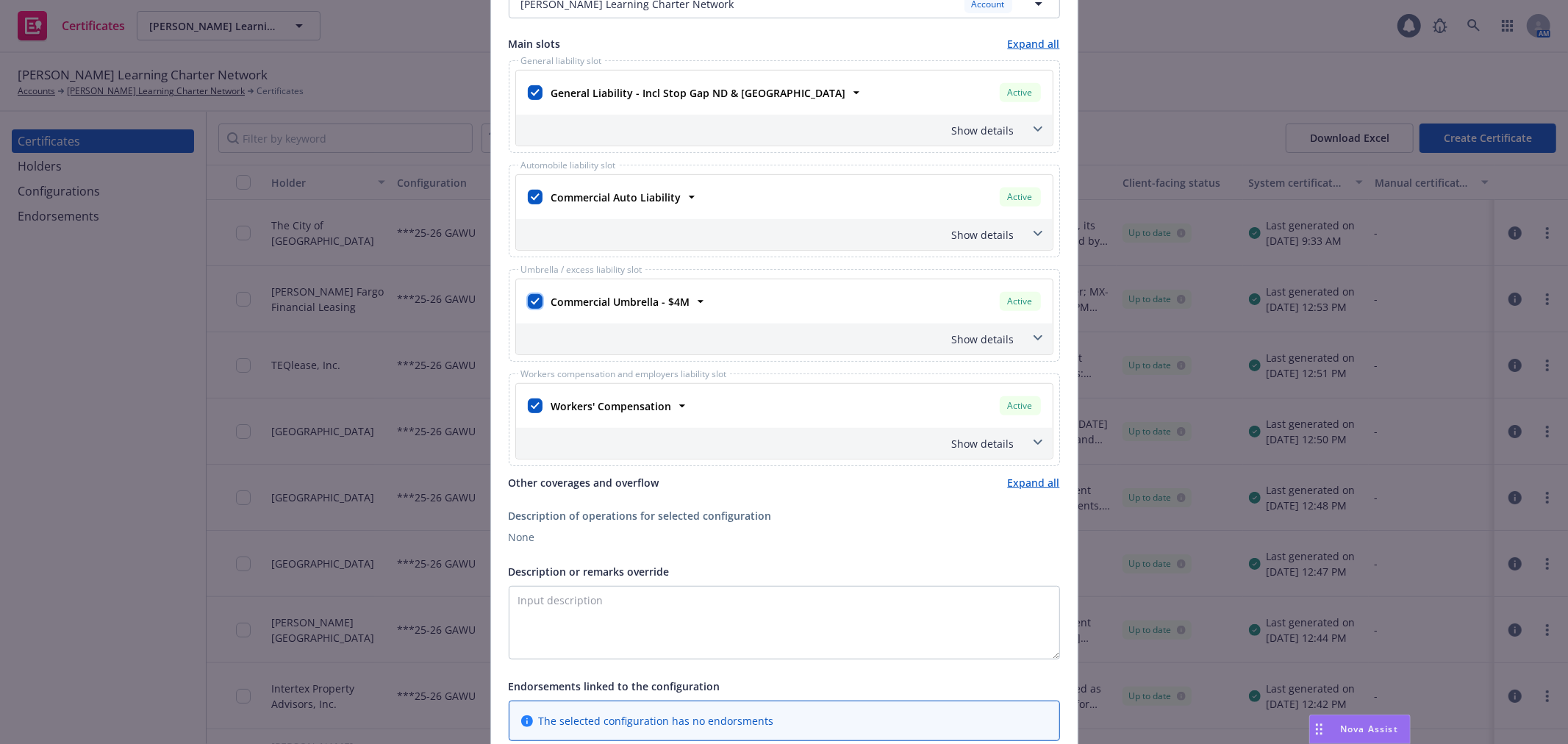
click at [527, 305] on input "checkbox" at bounding box center [535, 301] width 14 height 14
checkbox input "false"
click at [657, 620] on textarea "Description or remarks override" at bounding box center [784, 623] width 551 height 74
type textarea "e"
paste textarea "Gorman Graduation 2026 Bowl Reservation"
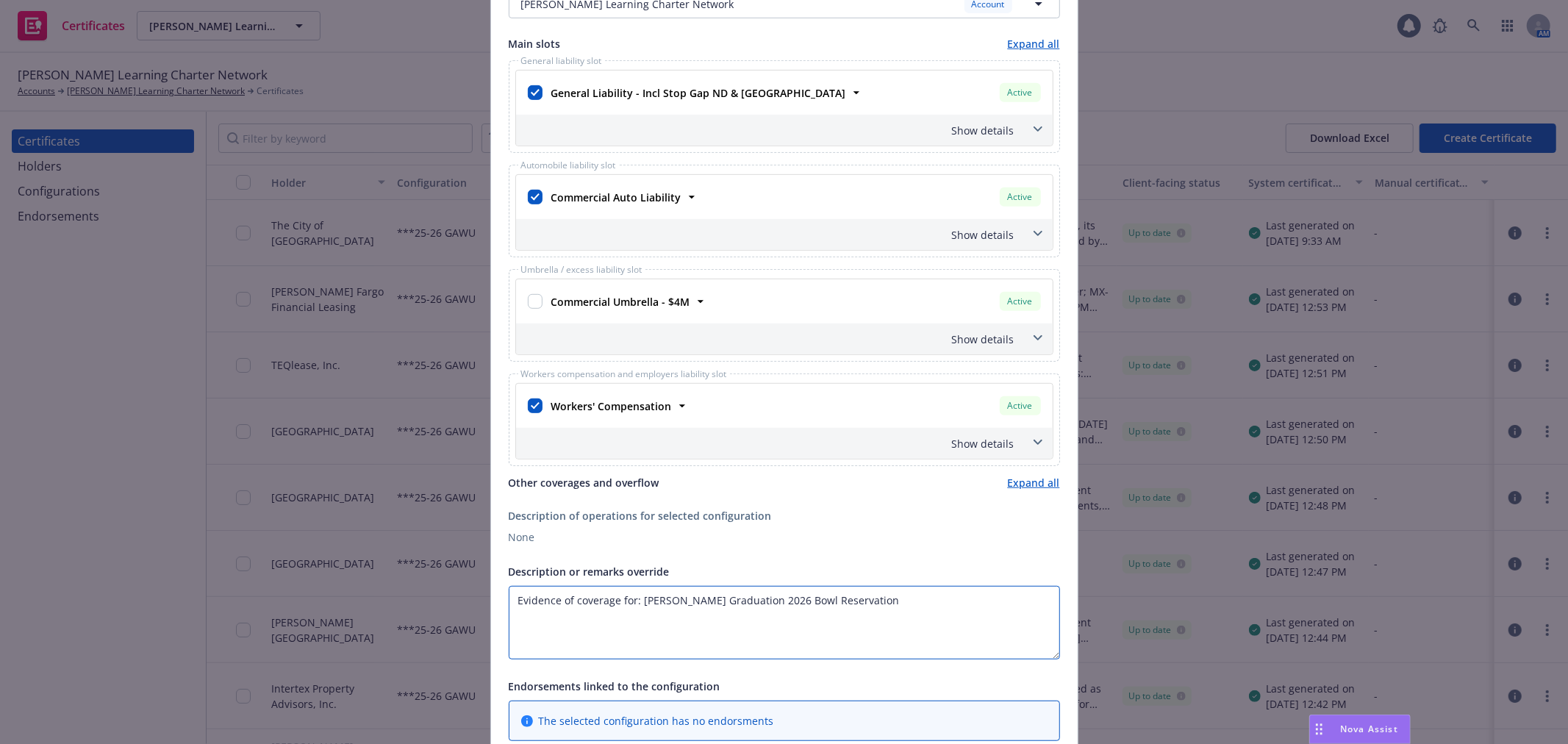
type textarea "Evidence of coverage for: Gorman Graduation 2026 Bowl Reservation"
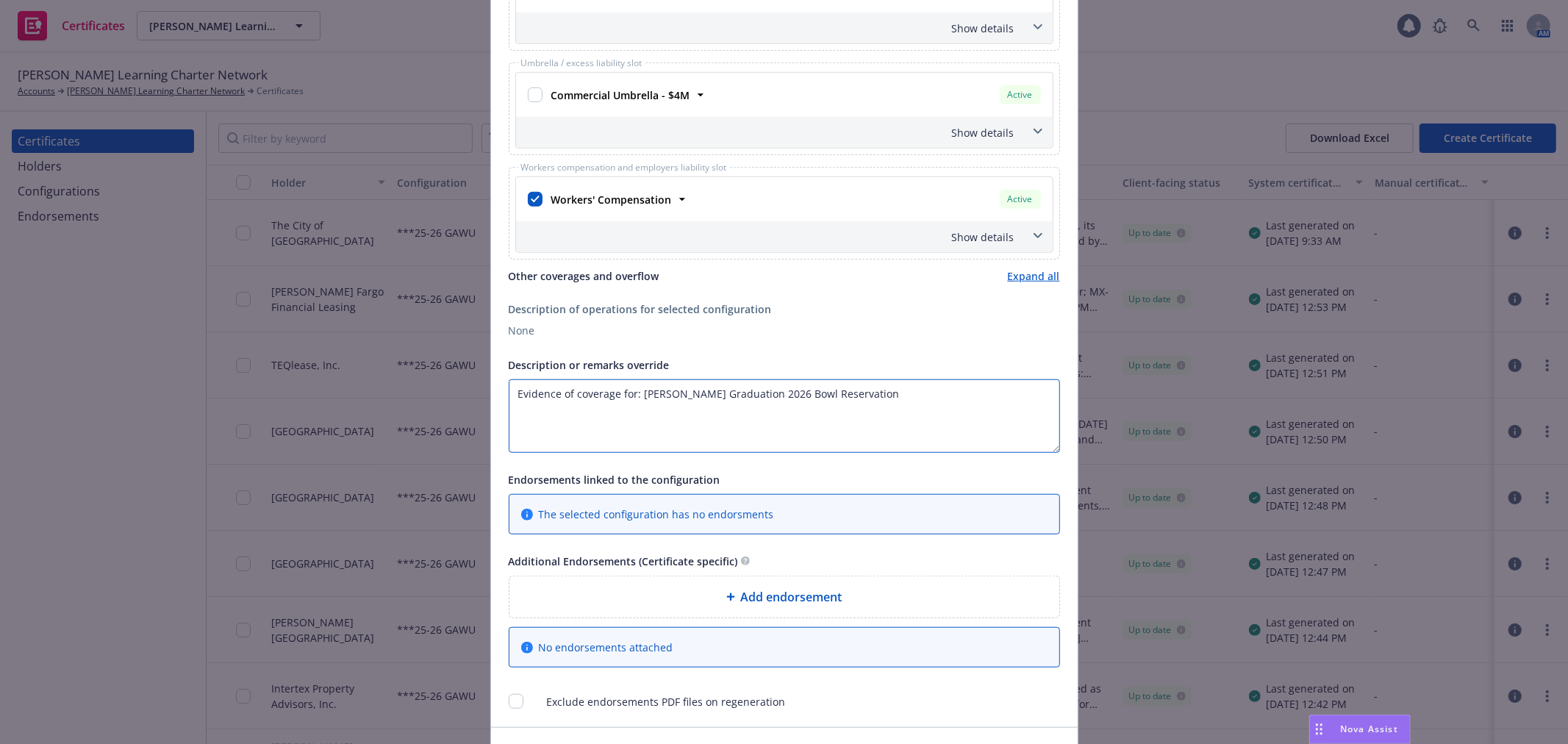
scroll to position [817, 0]
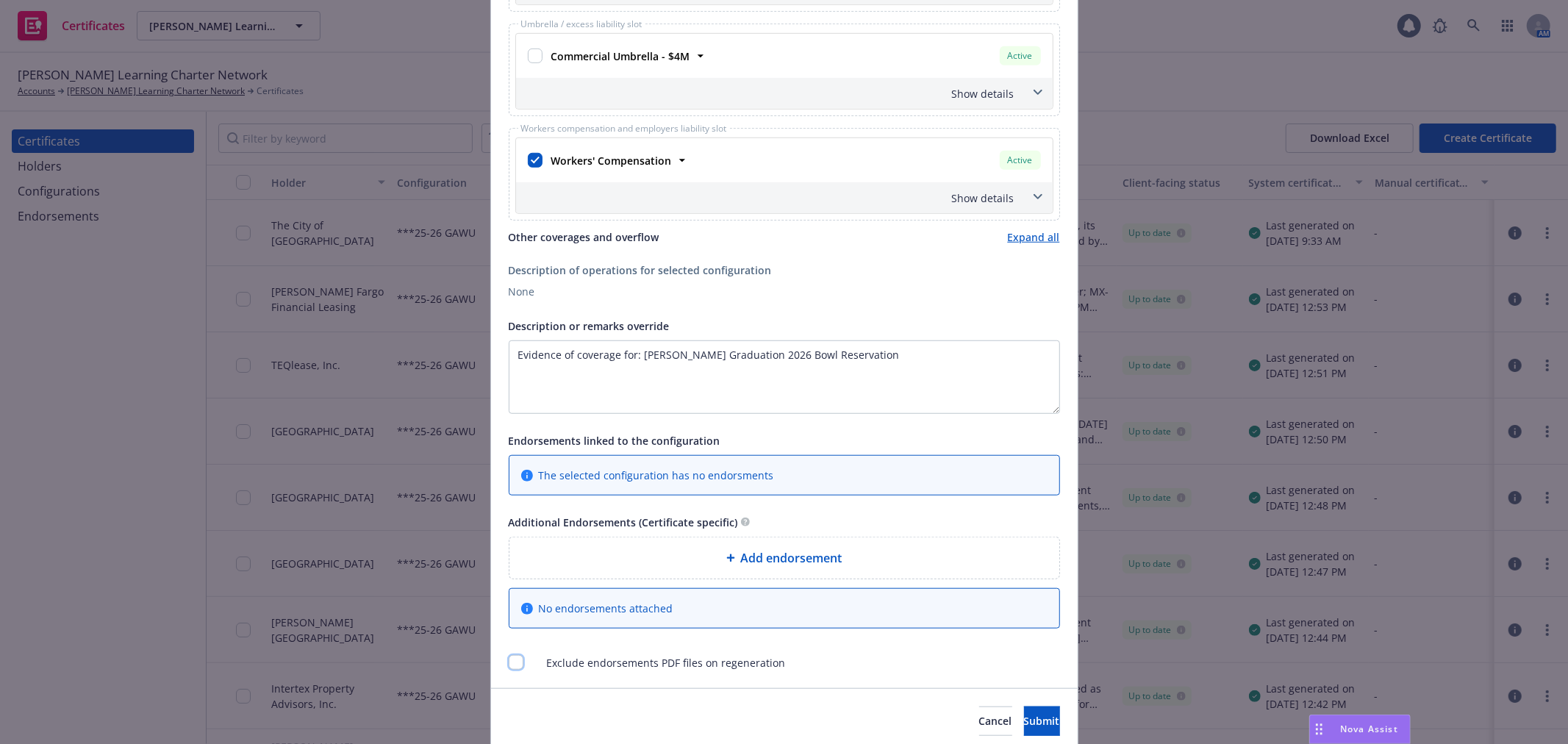
click at [511, 667] on input "checkbox" at bounding box center [516, 662] width 14 height 14
checkbox input "true"
click at [1024, 728] on span "Submit" at bounding box center [1041, 720] width 36 height 14
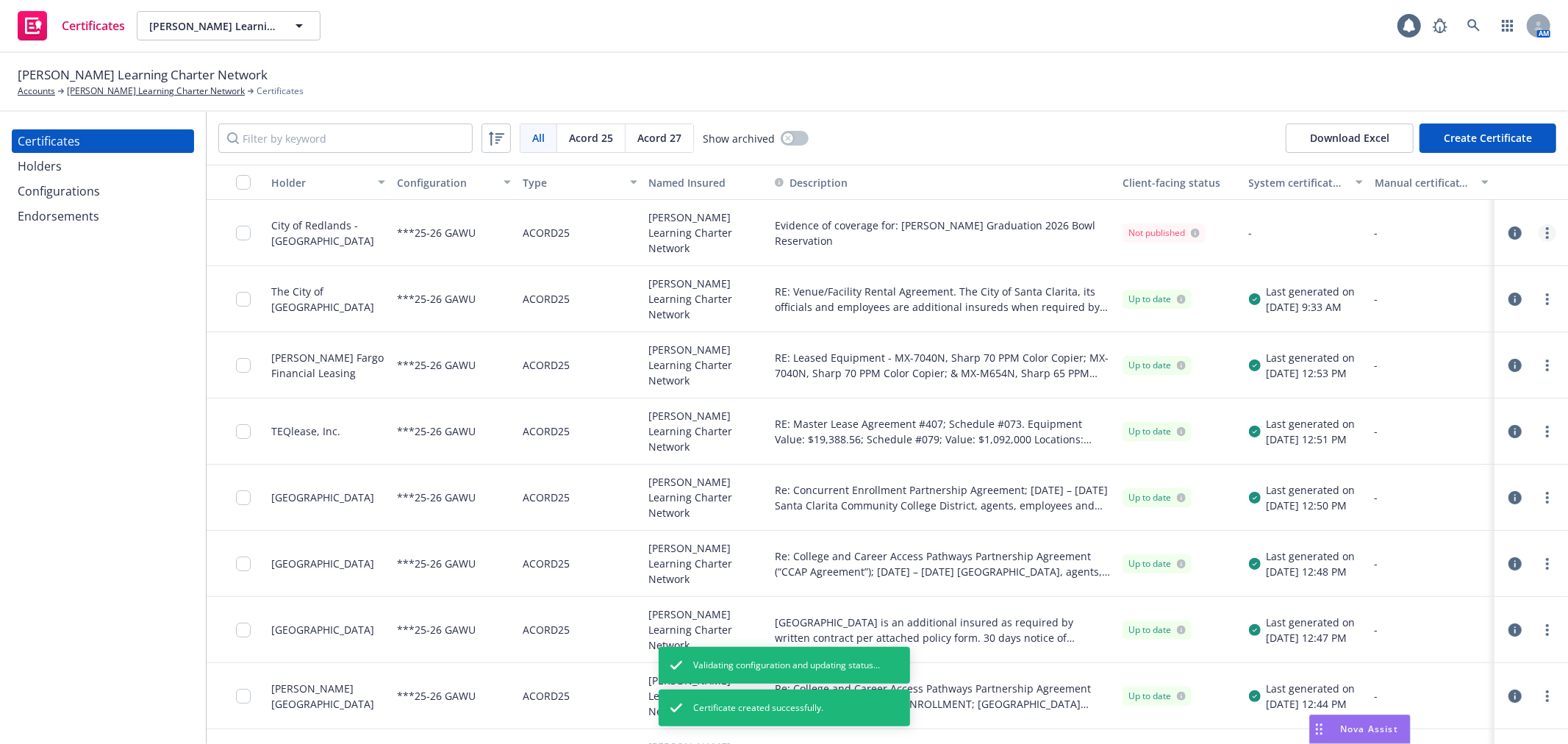
click at [1538, 231] on link "more" at bounding box center [1547, 234] width 18 height 18
click at [1421, 320] on link "Regenerate" at bounding box center [1426, 322] width 235 height 30
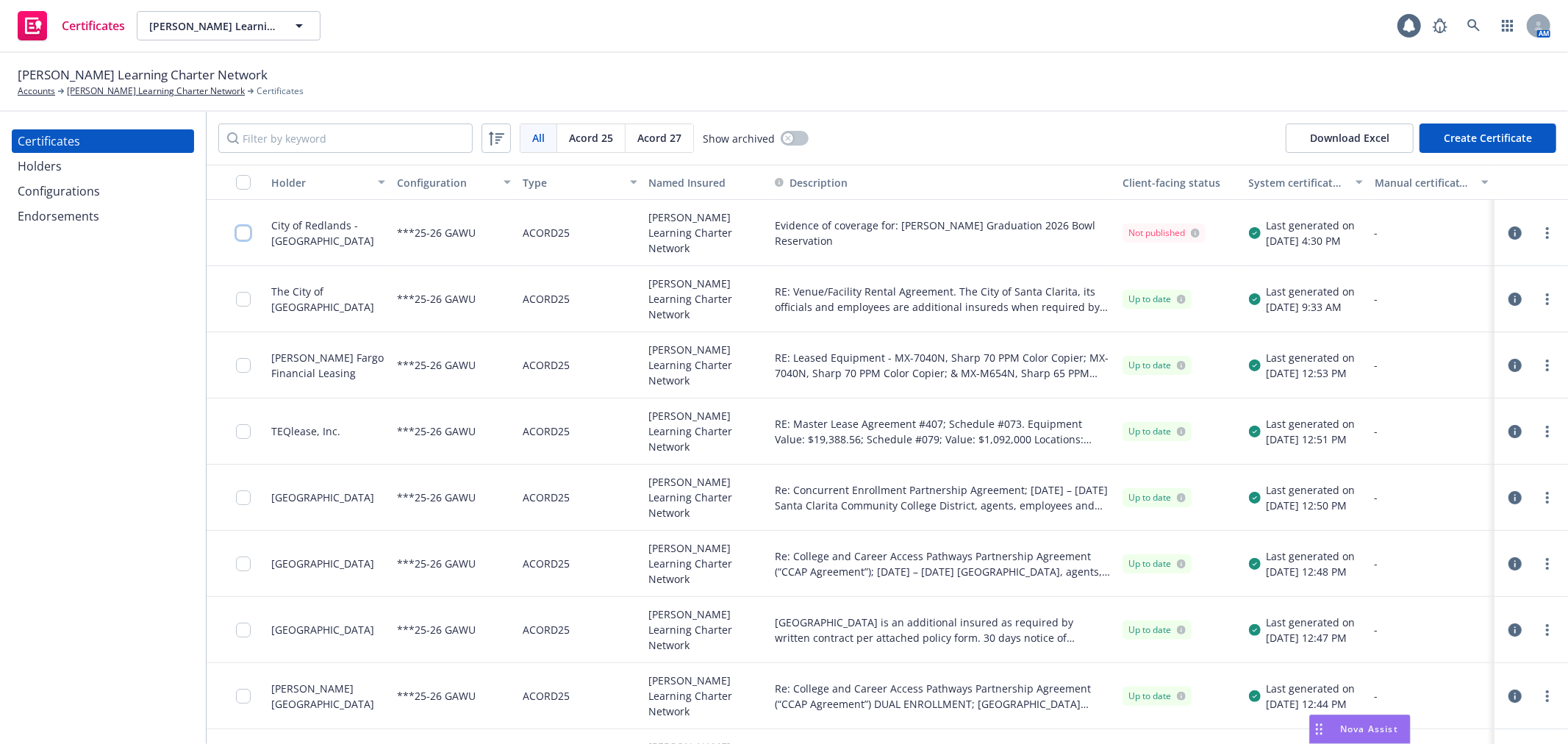
click at [249, 237] on input "checkbox" at bounding box center [243, 233] width 14 height 14
click at [665, 709] on div "Download certificate" at bounding box center [699, 711] width 111 height 28
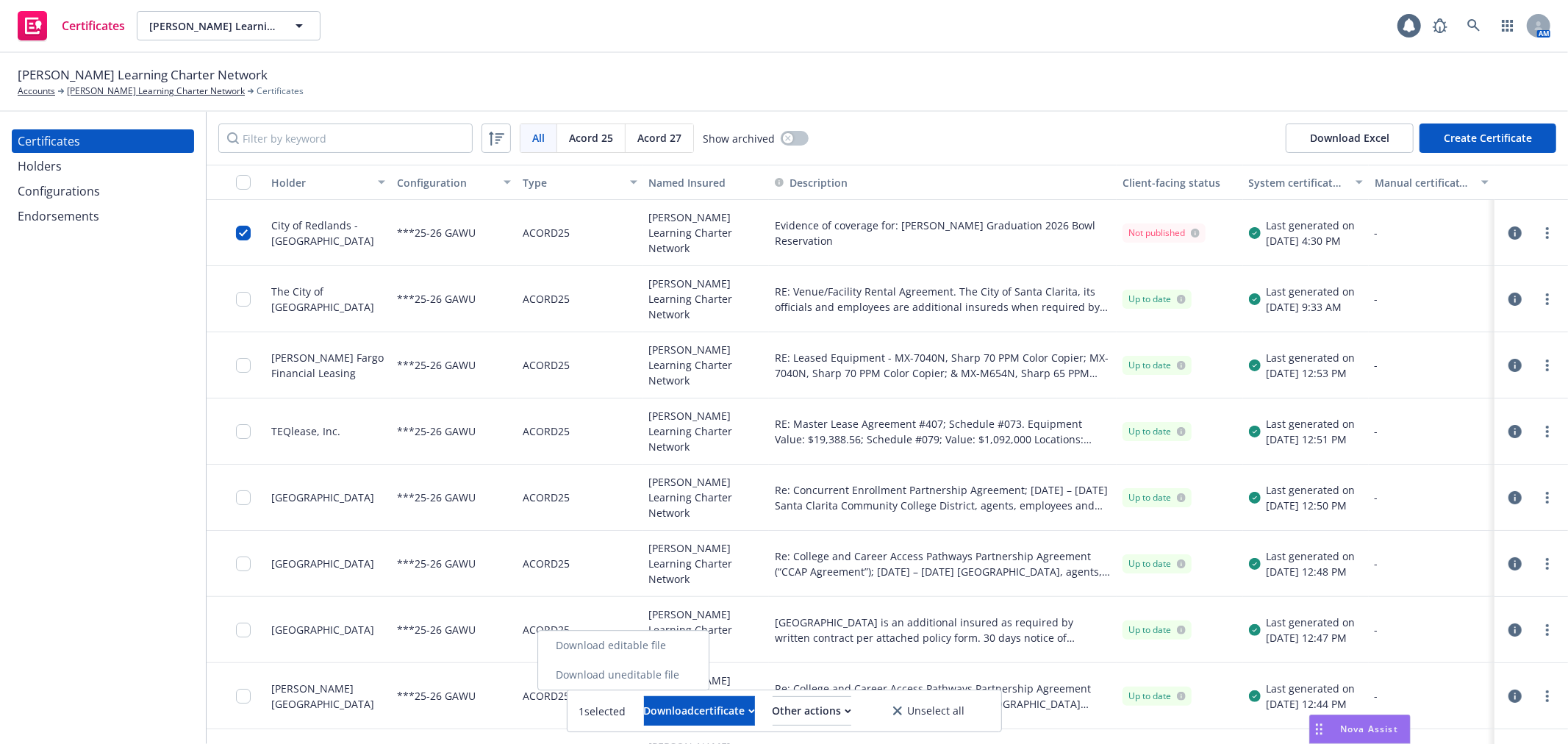
click at [665, 674] on link "Download uneditable file" at bounding box center [623, 675] width 170 height 30
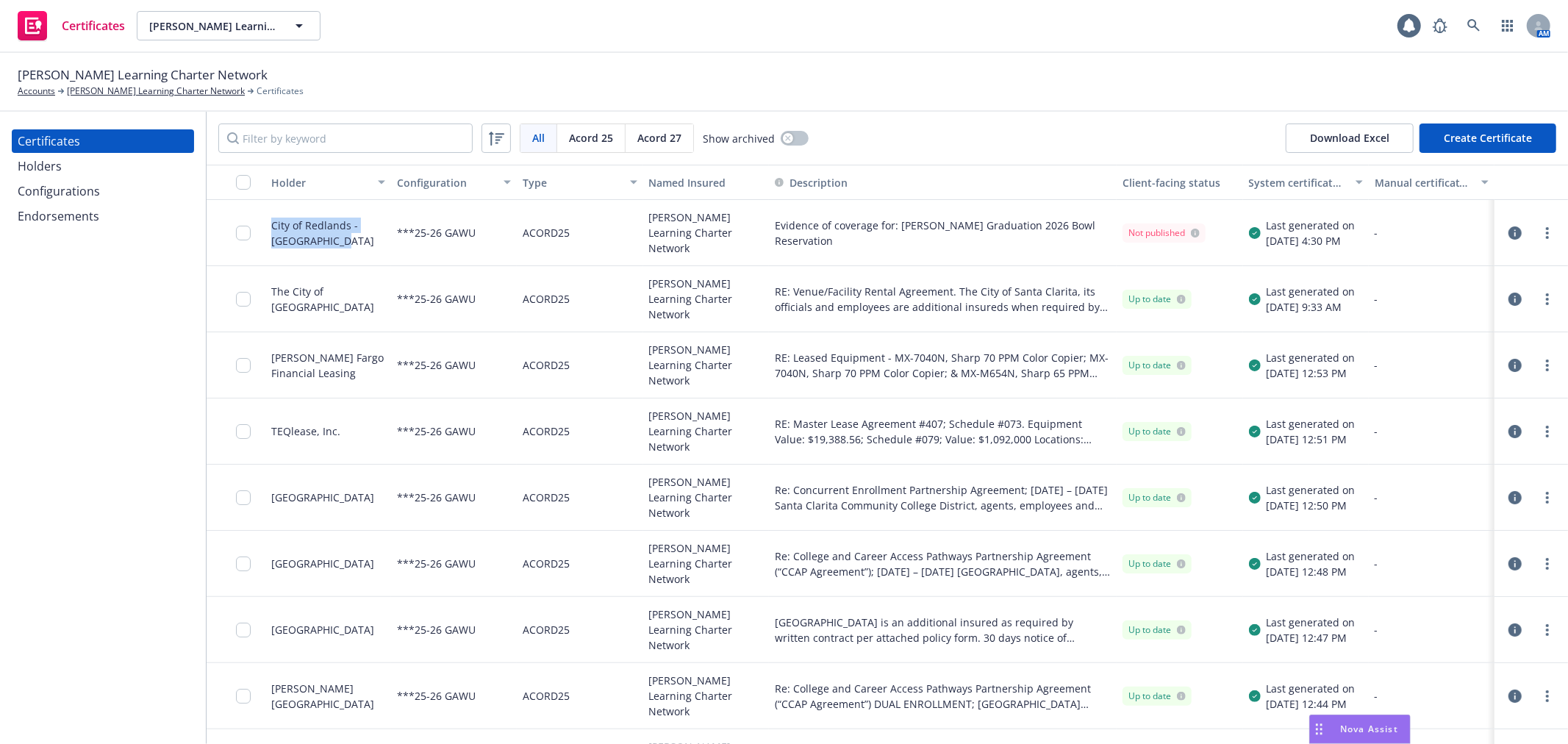
drag, startPoint x: 347, startPoint y: 247, endPoint x: 271, endPoint y: 226, distance: 78.8
click at [271, 226] on div "City of Redlands - Redlands Bowl" at bounding box center [328, 233] width 114 height 31
copy div "City of Redlands - Redlands Bowl"
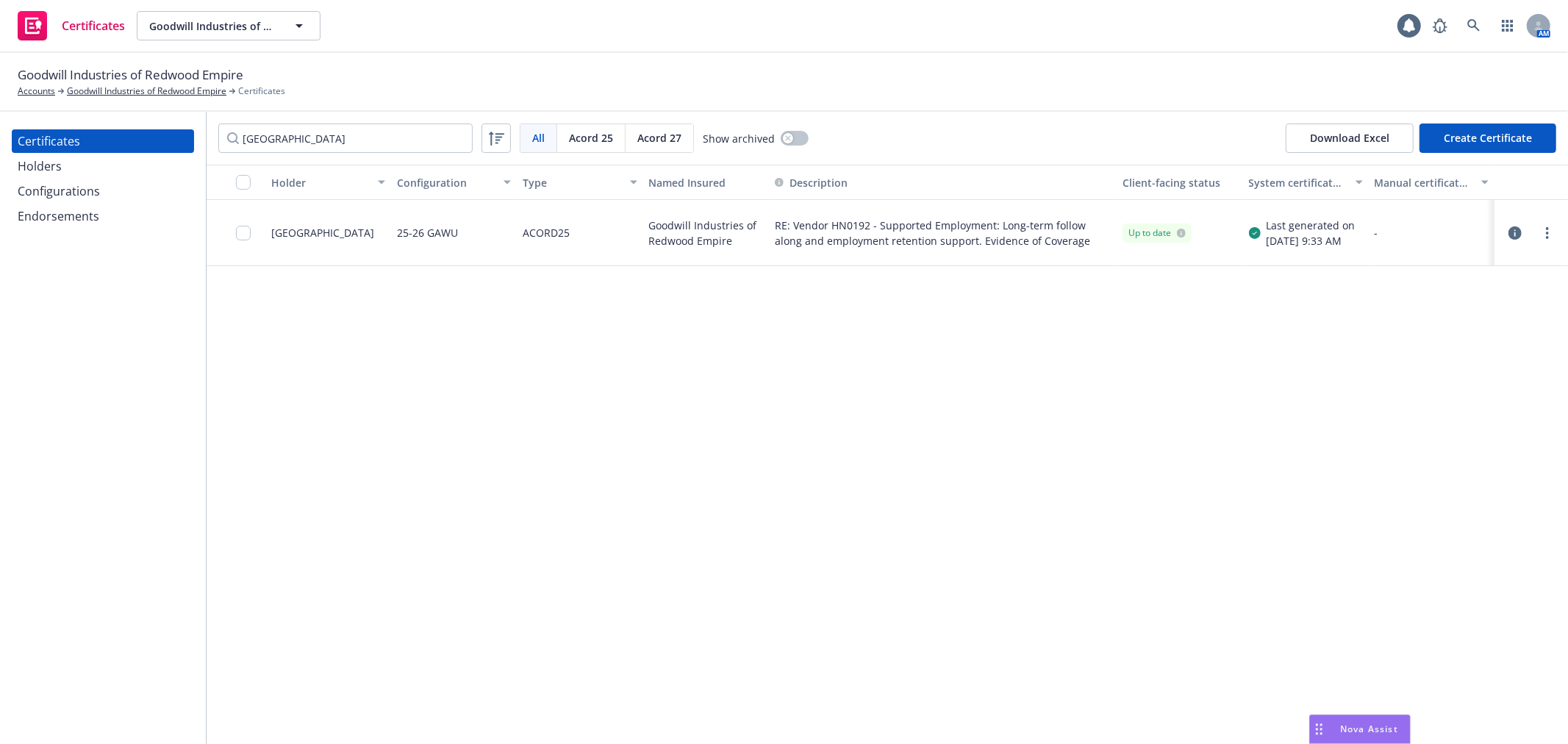
type input "North Bay Regional Center"
click at [1513, 229] on icon "button" at bounding box center [1515, 233] width 14 height 14
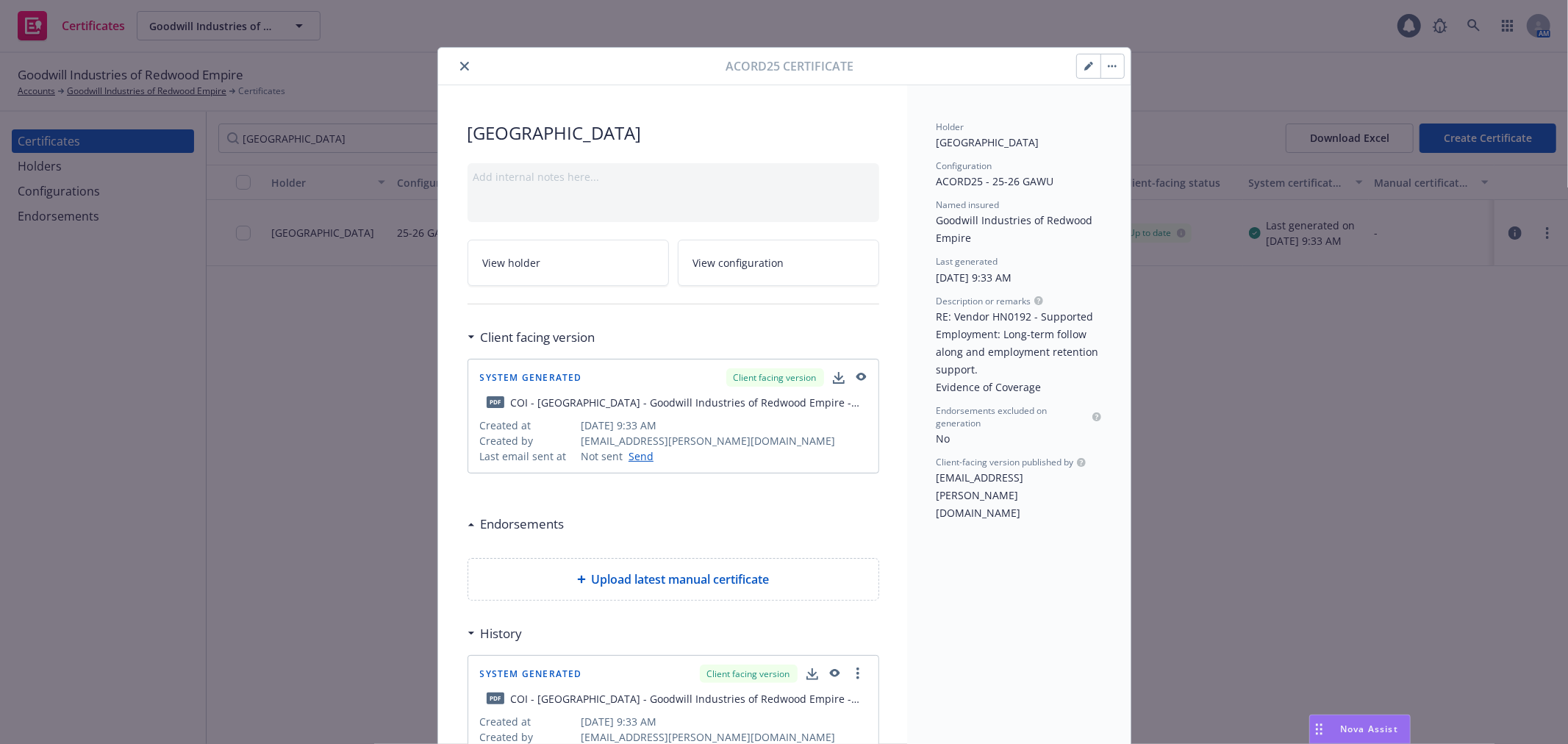
click at [856, 376] on icon "button" at bounding box center [860, 376] width 10 height 8
click at [460, 66] on icon "close" at bounding box center [464, 66] width 9 height 9
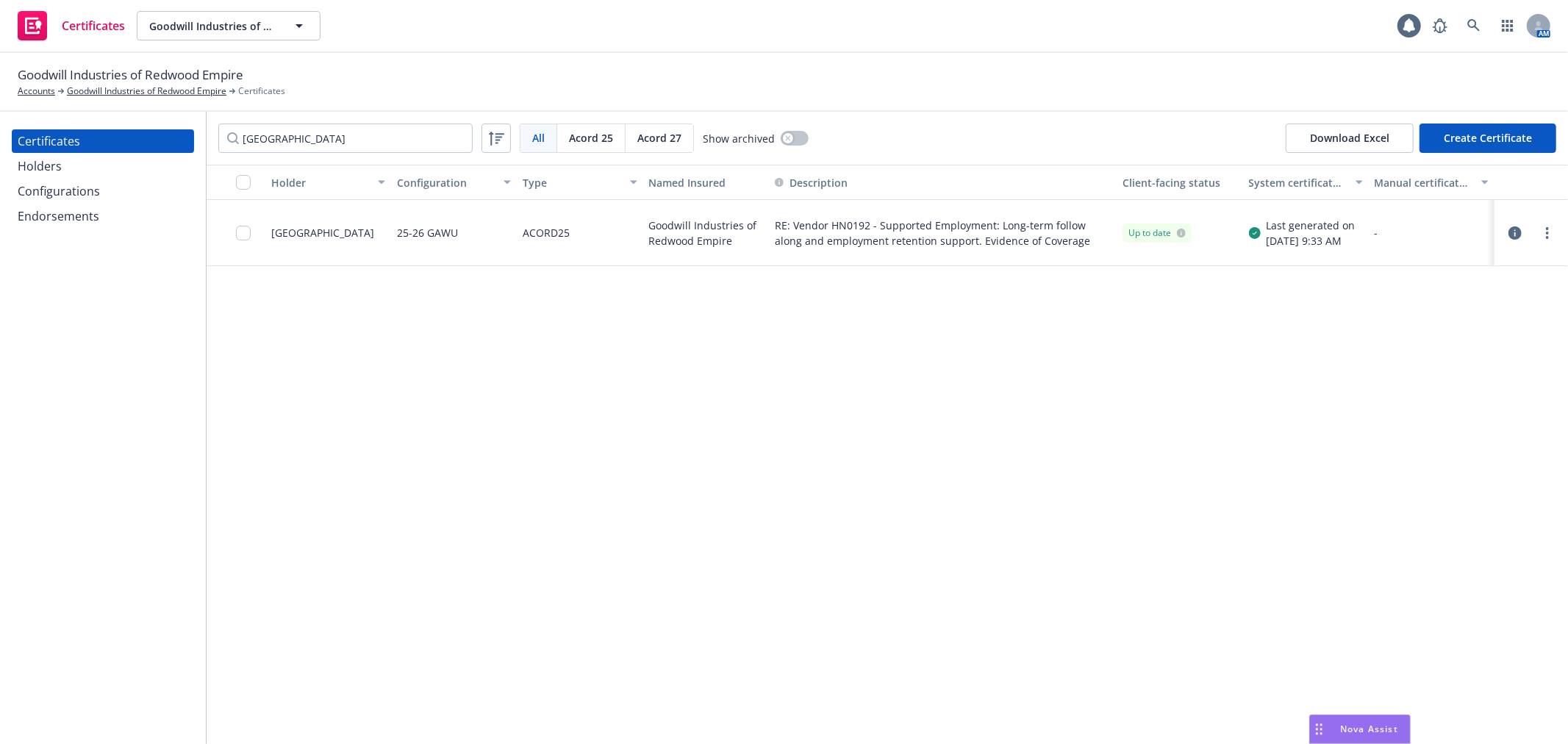
click at [153, 169] on div "Holders" at bounding box center [103, 166] width 170 height 23
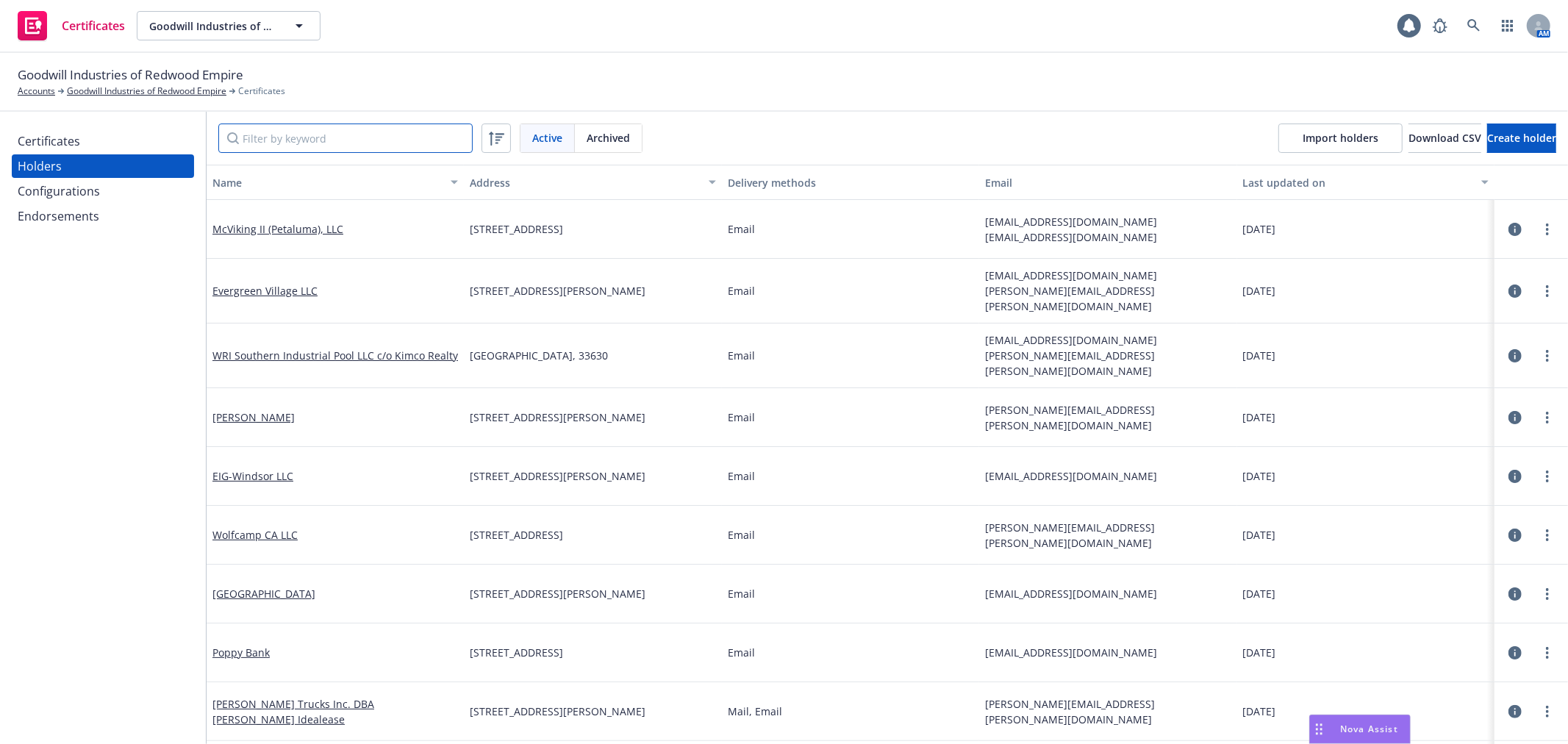
click at [270, 141] on input "Filter by keyword" at bounding box center [345, 138] width 254 height 30
paste input "North Bay Regional Center"
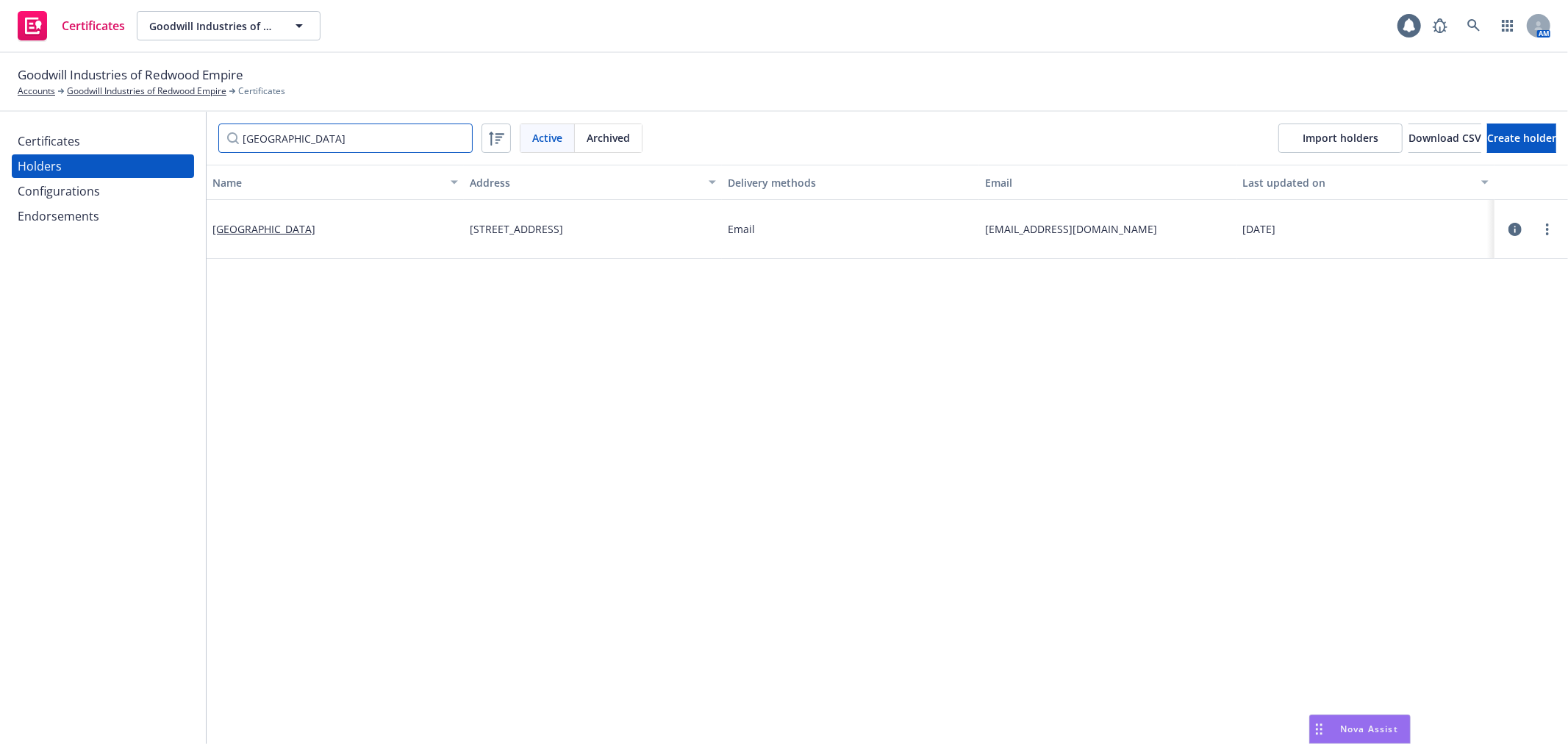
type input "North Bay Regional Center"
drag, startPoint x: 1084, startPoint y: 229, endPoint x: 968, endPoint y: 233, distance: 116.1
click at [968, 233] on div "North Bay Regional Center 610 Airpark Road, Napa , CA, 94558 Email Northbay@nbr…" at bounding box center [887, 229] width 1362 height 59
copy div "Northbay@nbrc.net"
